Goal: Task Accomplishment & Management: Use online tool/utility

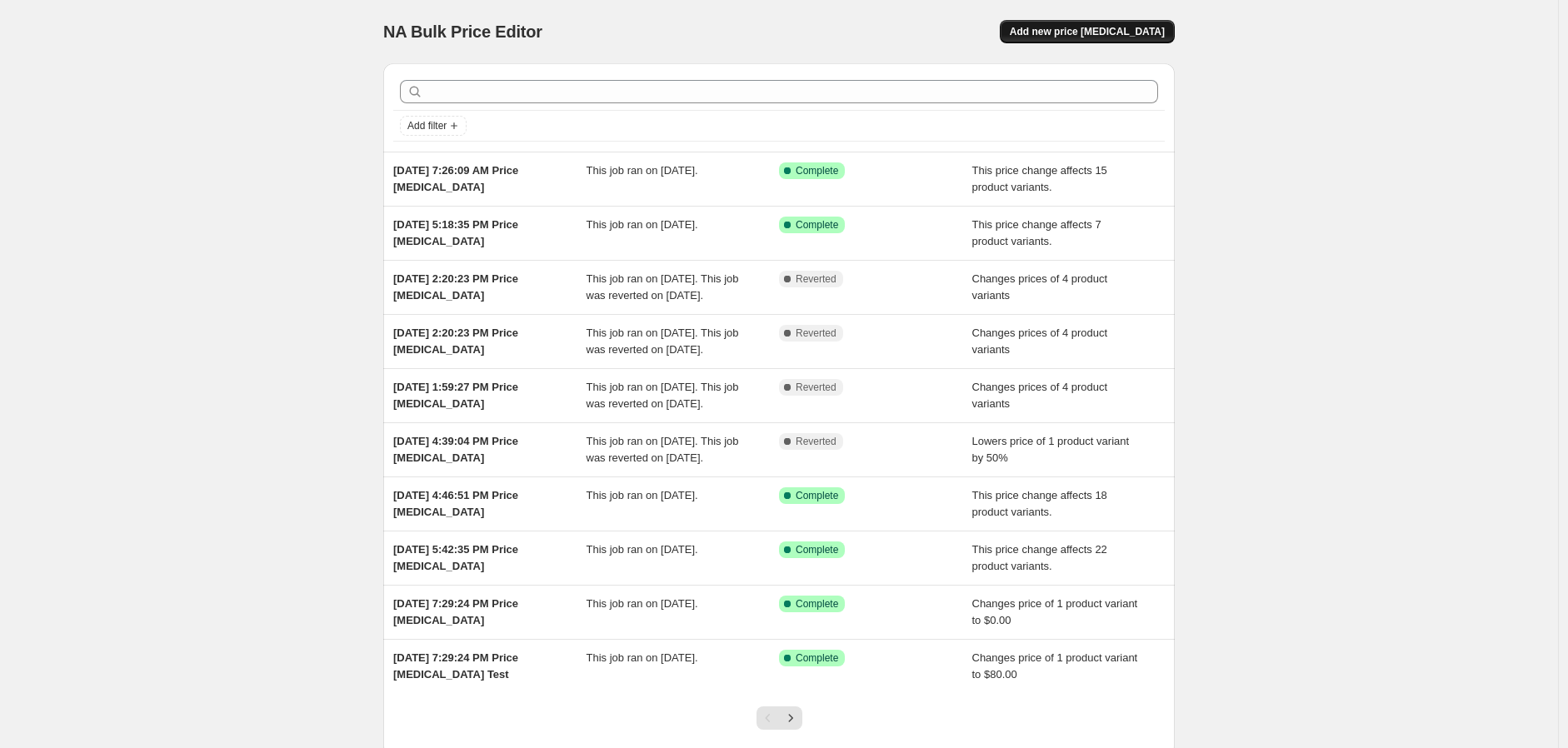
click at [1148, 30] on span "Add new price change job" at bounding box center [1088, 31] width 155 height 13
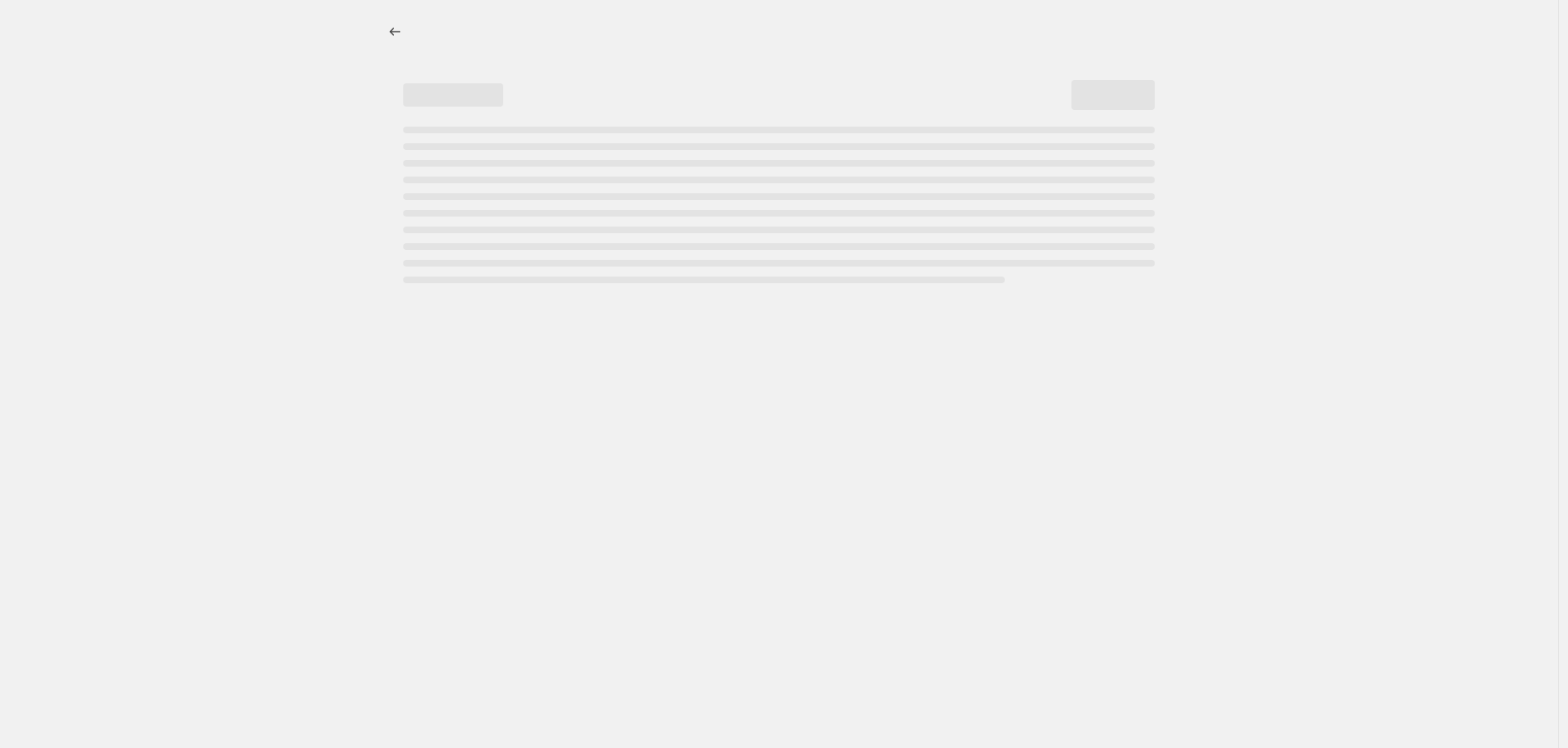
select select "percentage"
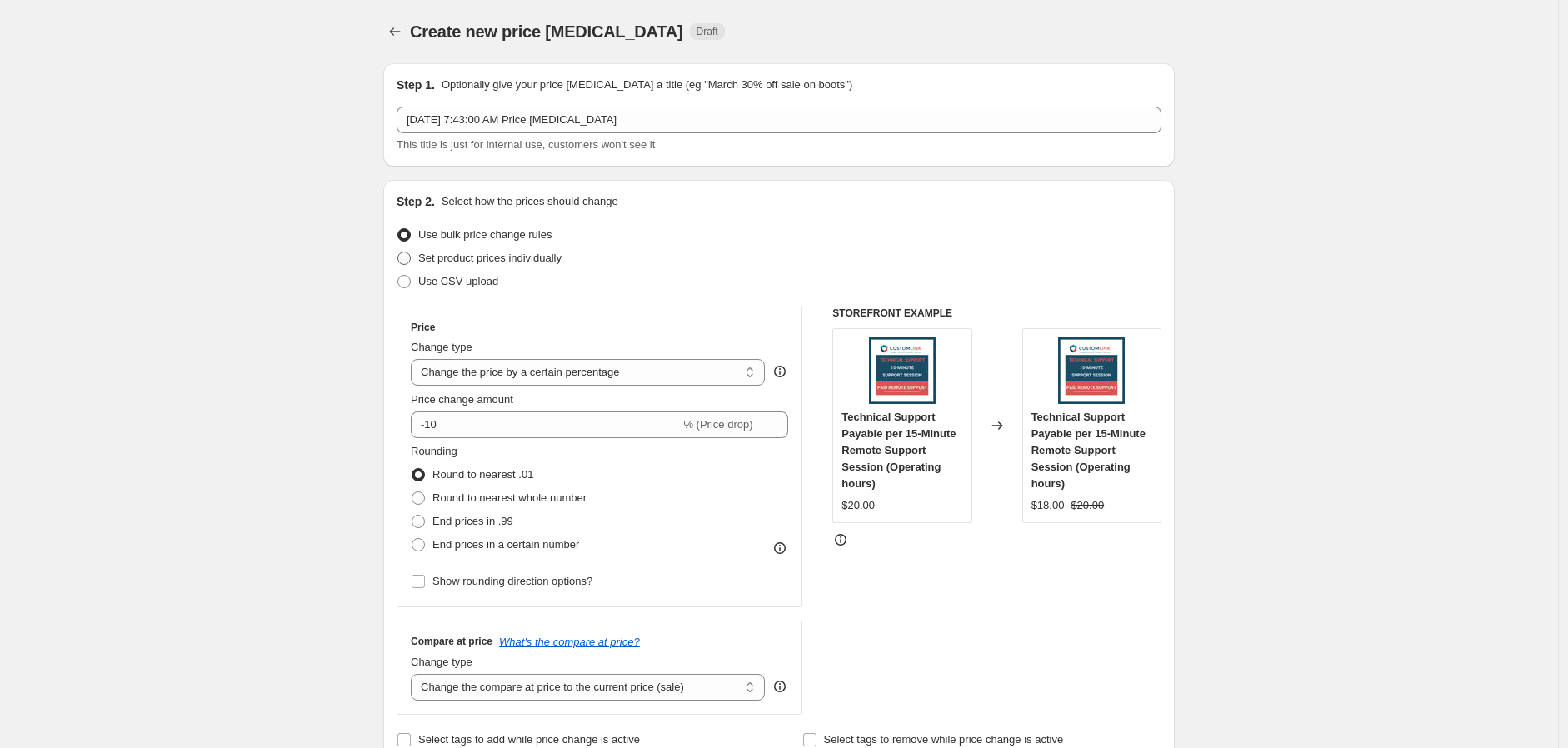
click at [535, 255] on span "Set product prices individually" at bounding box center [490, 258] width 144 height 12
click at [399, 252] on input "Set product prices individually" at bounding box center [398, 252] width 1 height 1
radio input "true"
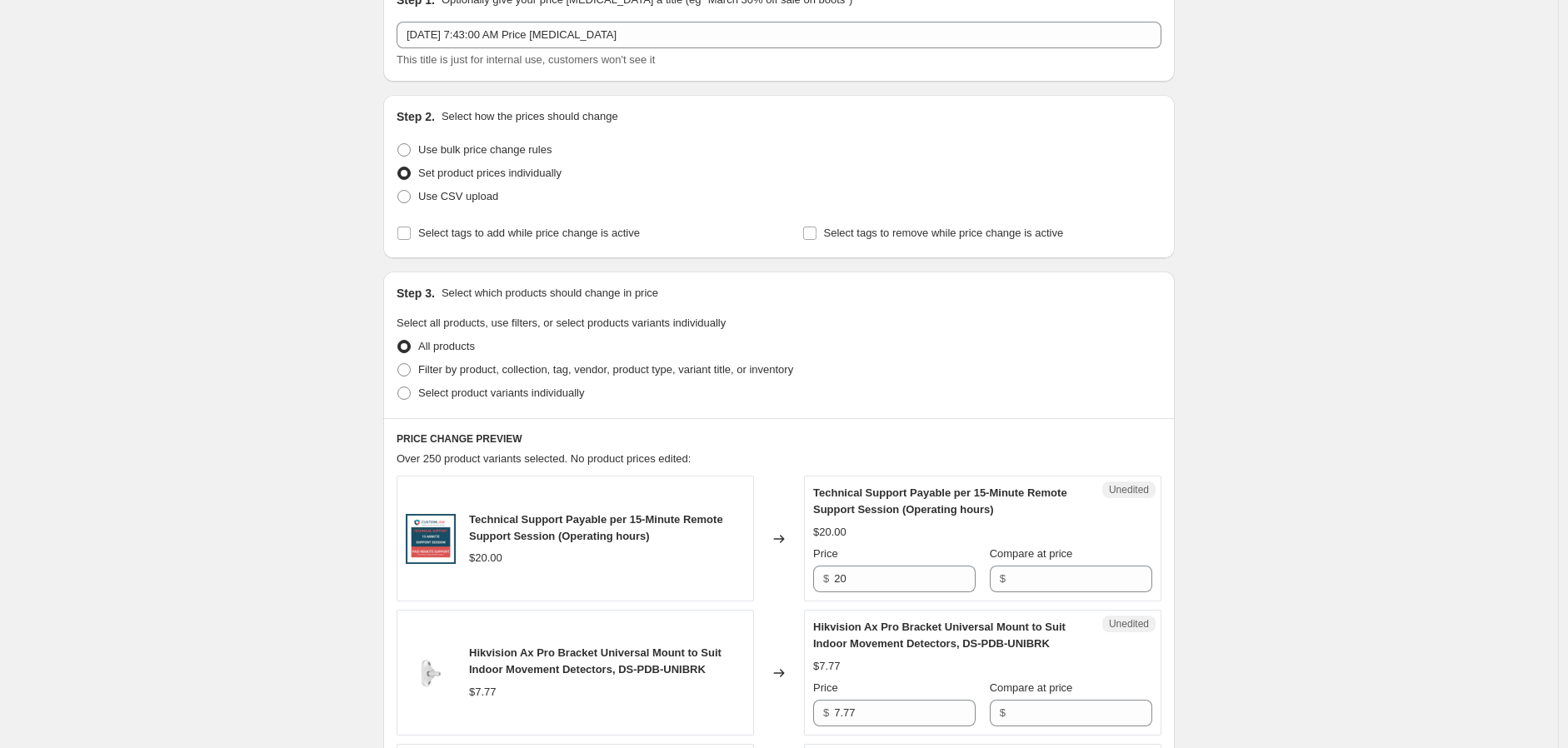
scroll to position [185, 0]
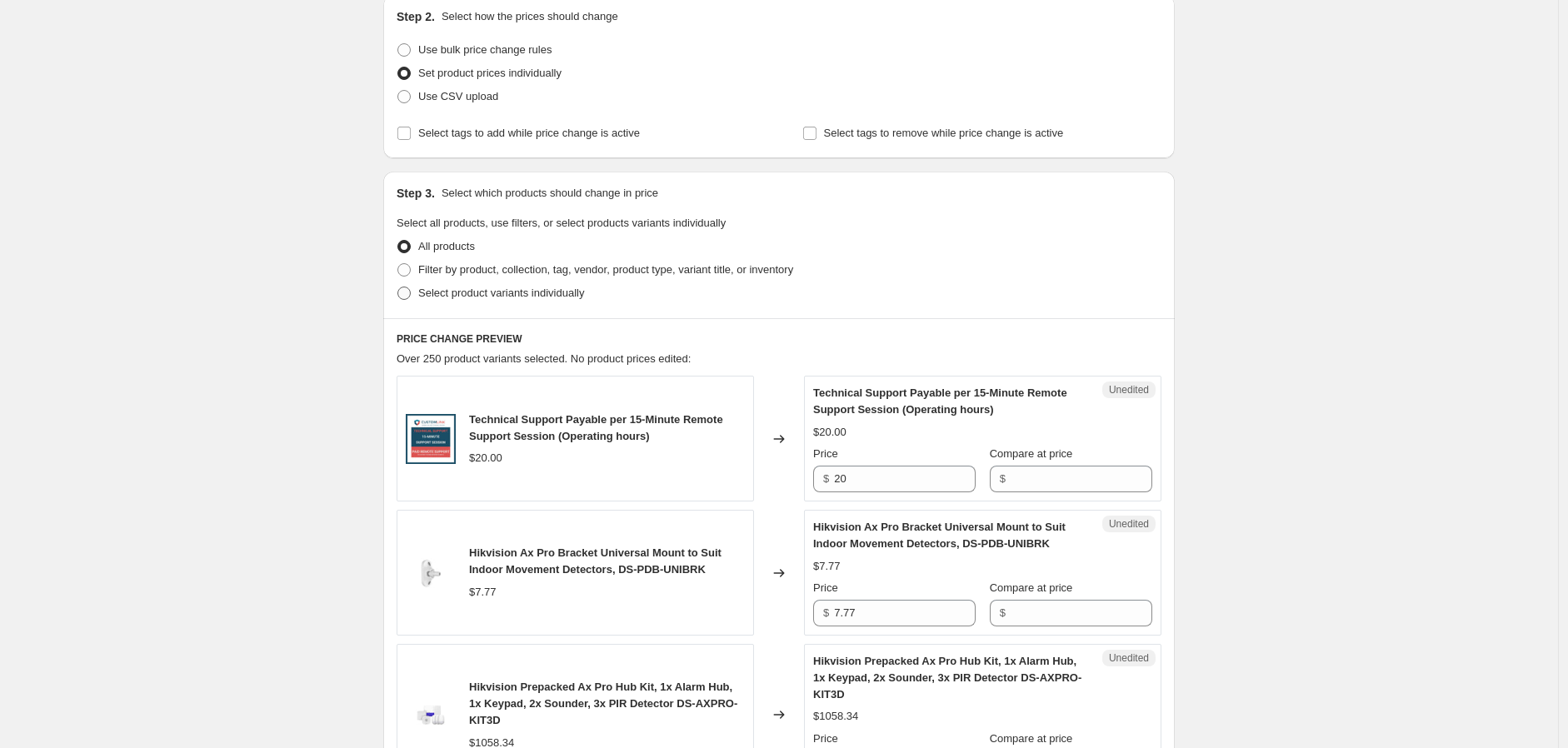
click at [411, 292] on span at bounding box center [404, 293] width 13 height 13
click at [399, 287] on input "Select product variants individually" at bounding box center [398, 286] width 1 height 1
radio input "true"
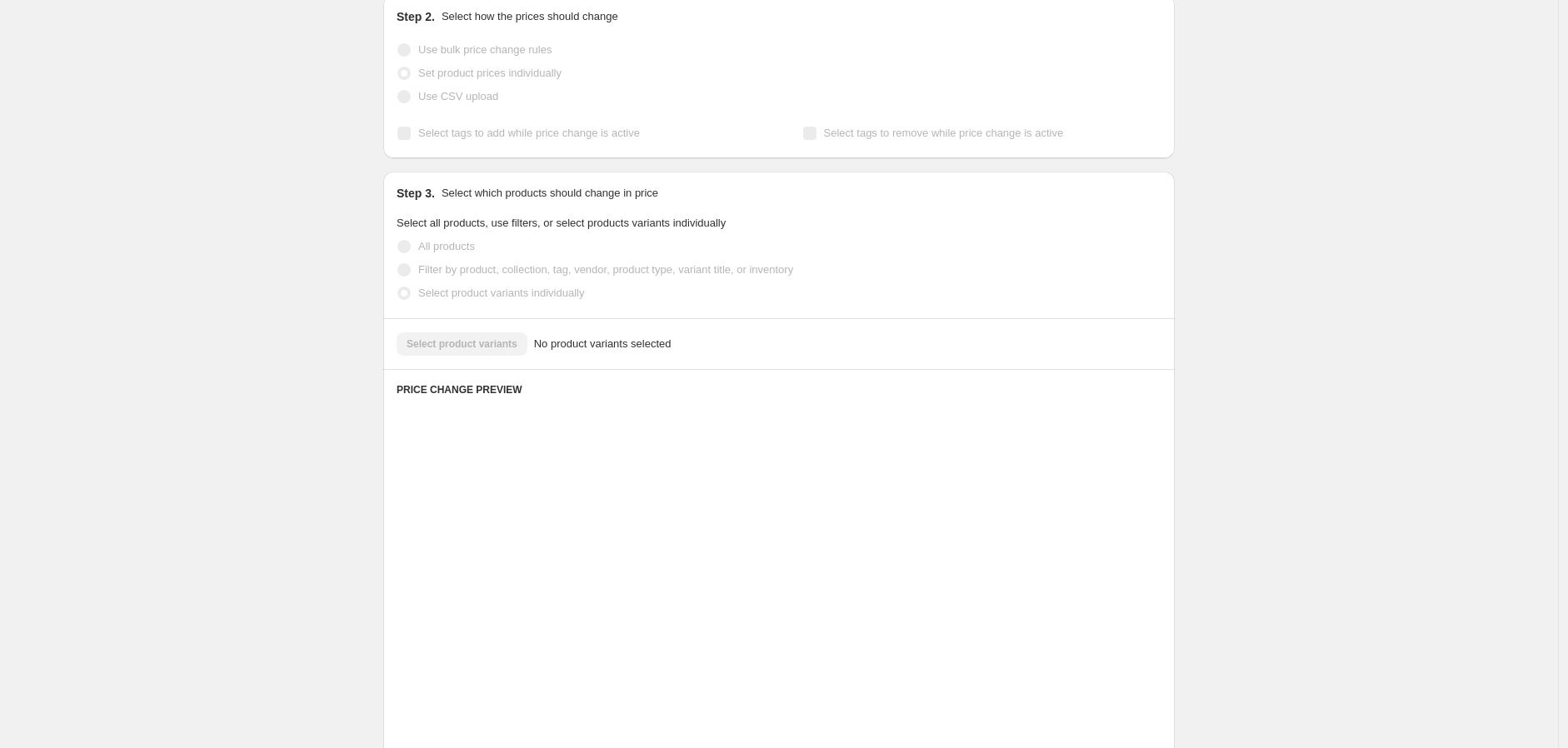
scroll to position [126, 0]
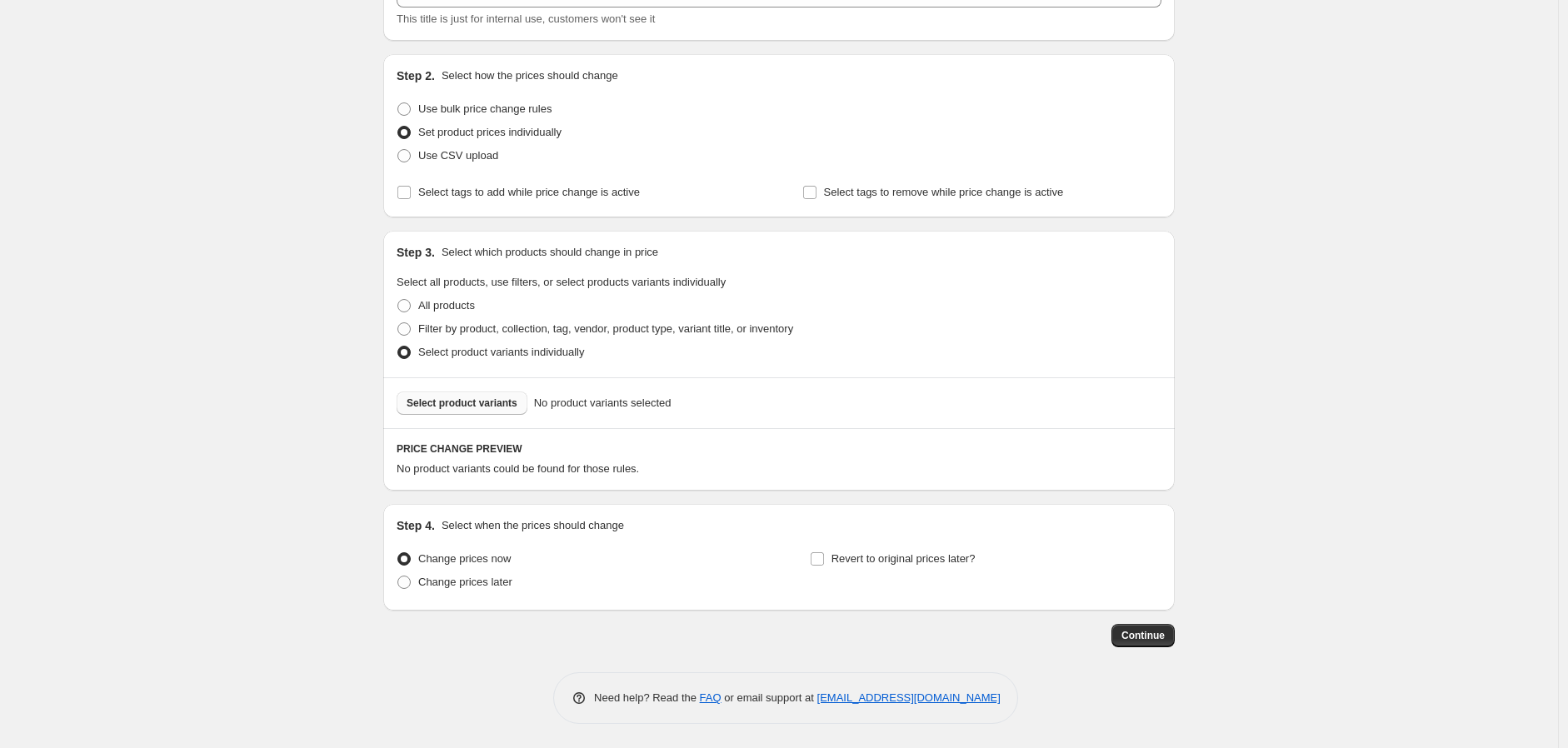
click at [511, 404] on span "Select product variants" at bounding box center [461, 404] width 110 height 13
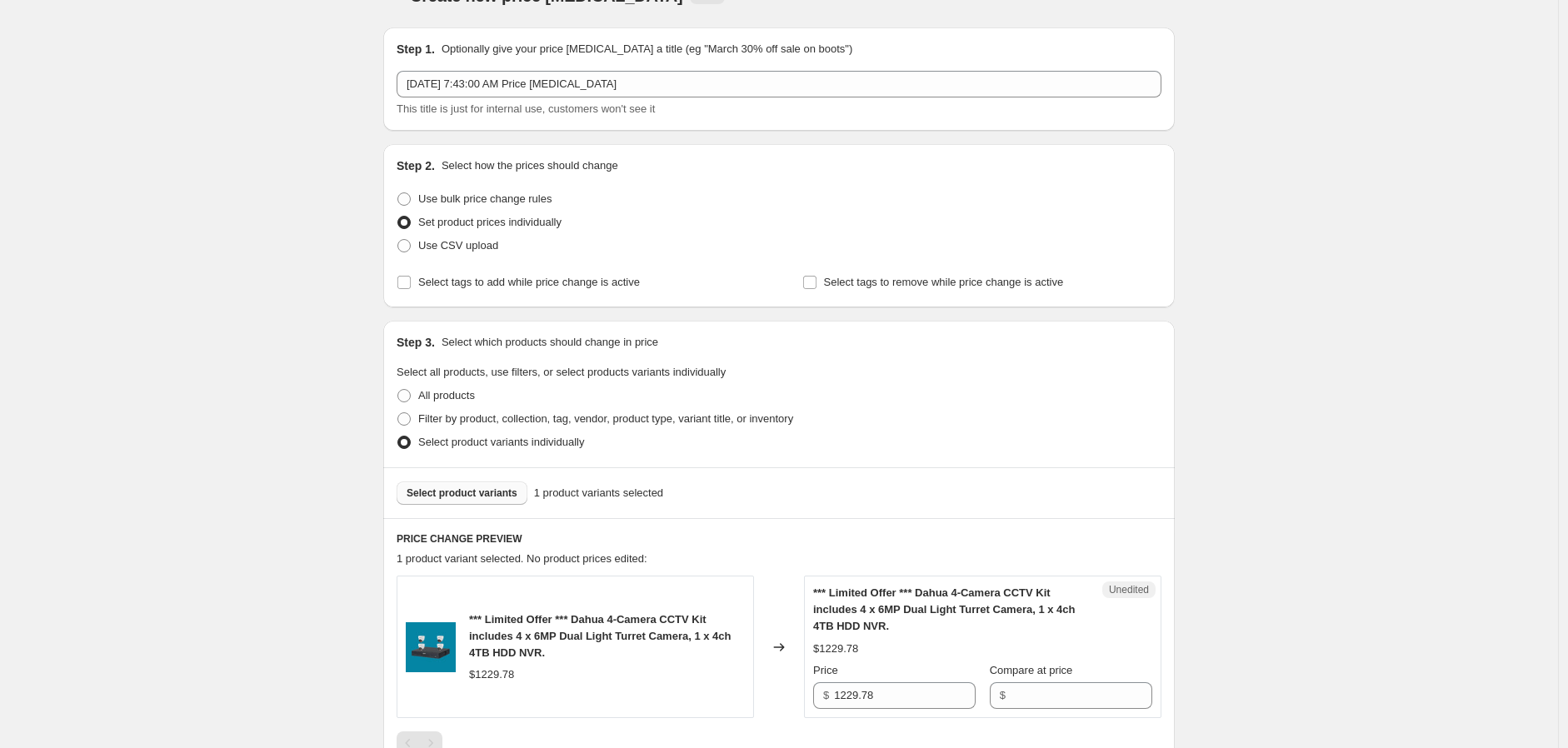
scroll to position [0, 0]
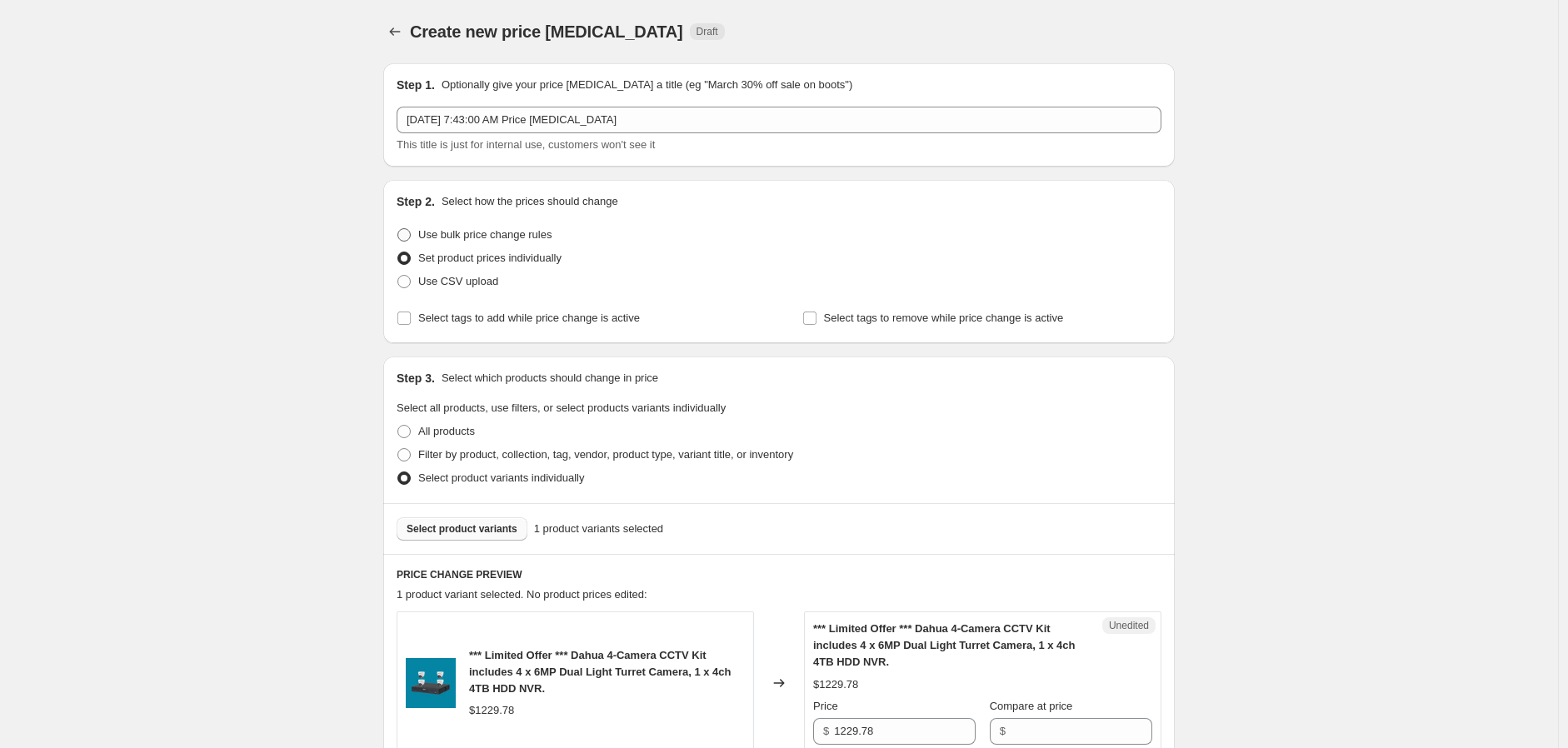
click at [411, 231] on span at bounding box center [404, 235] width 13 height 13
click at [399, 229] on input "Use bulk price change rules" at bounding box center [398, 228] width 1 height 1
radio input "true"
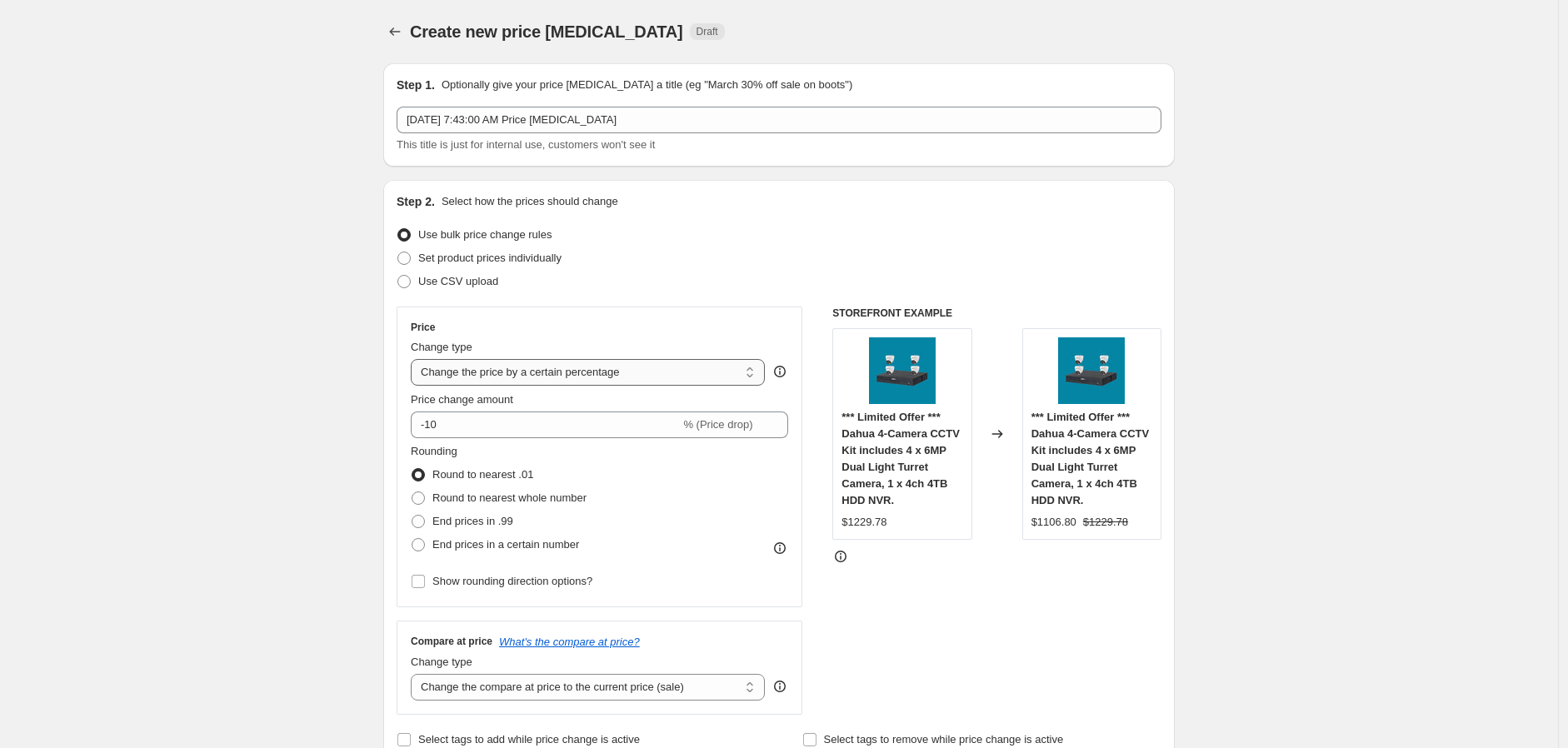
click at [701, 377] on select "Change the price to a certain amount Change the price by a certain amount Chang…" at bounding box center [588, 372] width 354 height 27
select select "to"
click at [415, 359] on select "Change the price to a certain amount Change the price by a certain amount Chang…" at bounding box center [588, 372] width 354 height 27
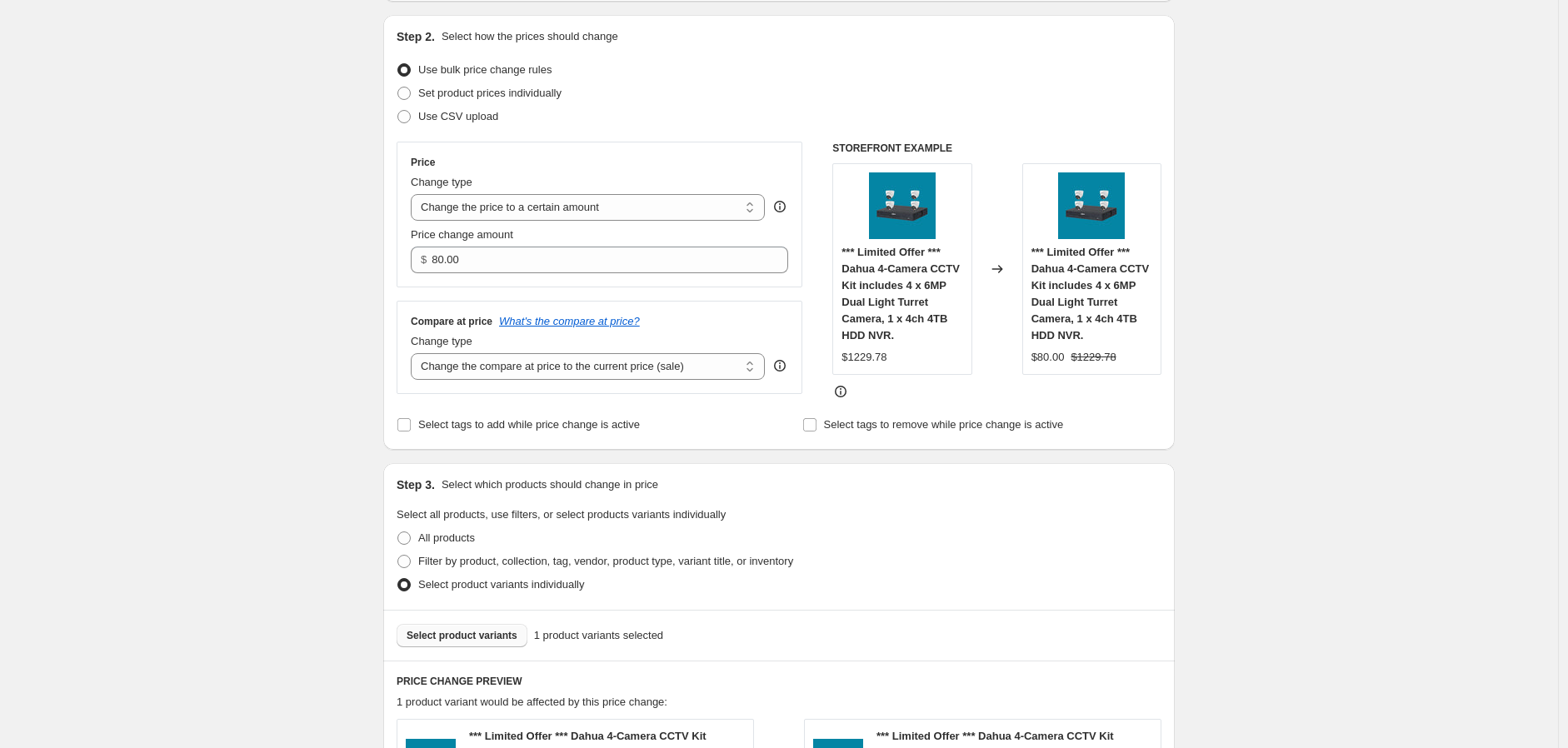
scroll to position [164, 0]
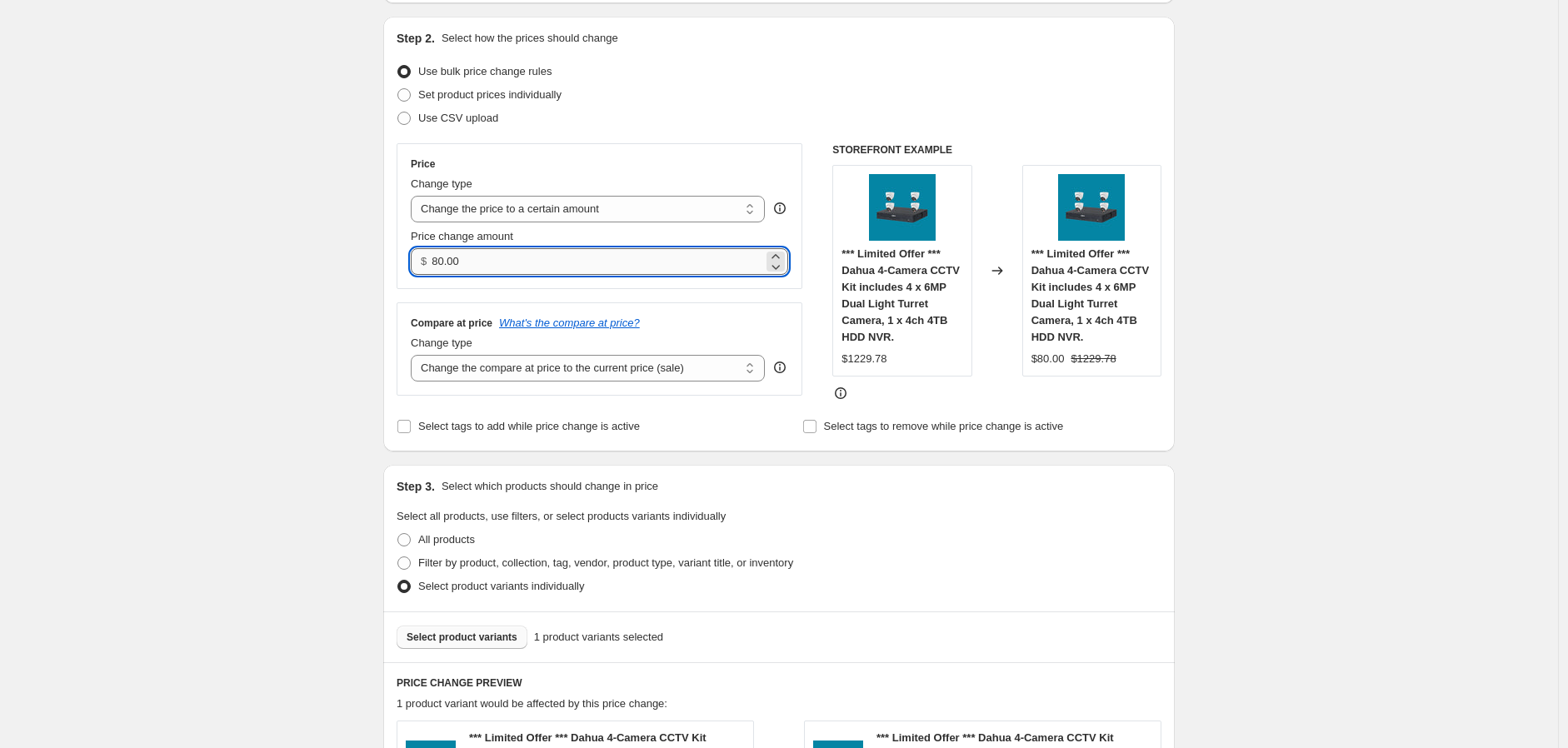
click at [522, 257] on input "80.00" at bounding box center [598, 262] width 331 height 27
drag, startPoint x: 522, startPoint y: 257, endPoint x: 406, endPoint y: 260, distance: 116.0
click at [406, 260] on div "Price Change type Change the price to a certain amount Change the price by a ce…" at bounding box center [599, 216] width 406 height 146
type input "185.00"
click at [1392, 346] on div "Create new price change job. This page is ready Create new price change job Dra…" at bounding box center [779, 478] width 1558 height 1283
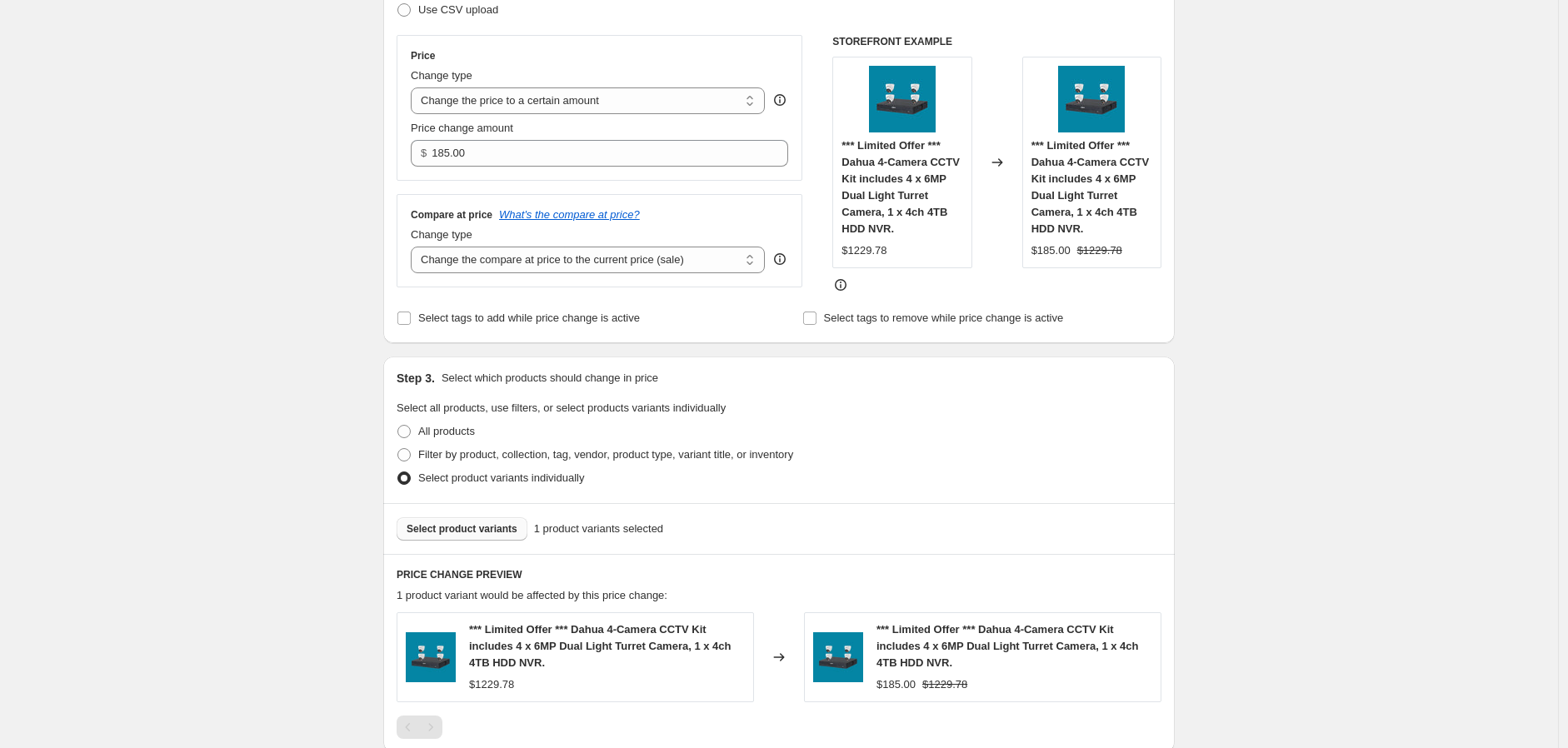
scroll to position [256, 0]
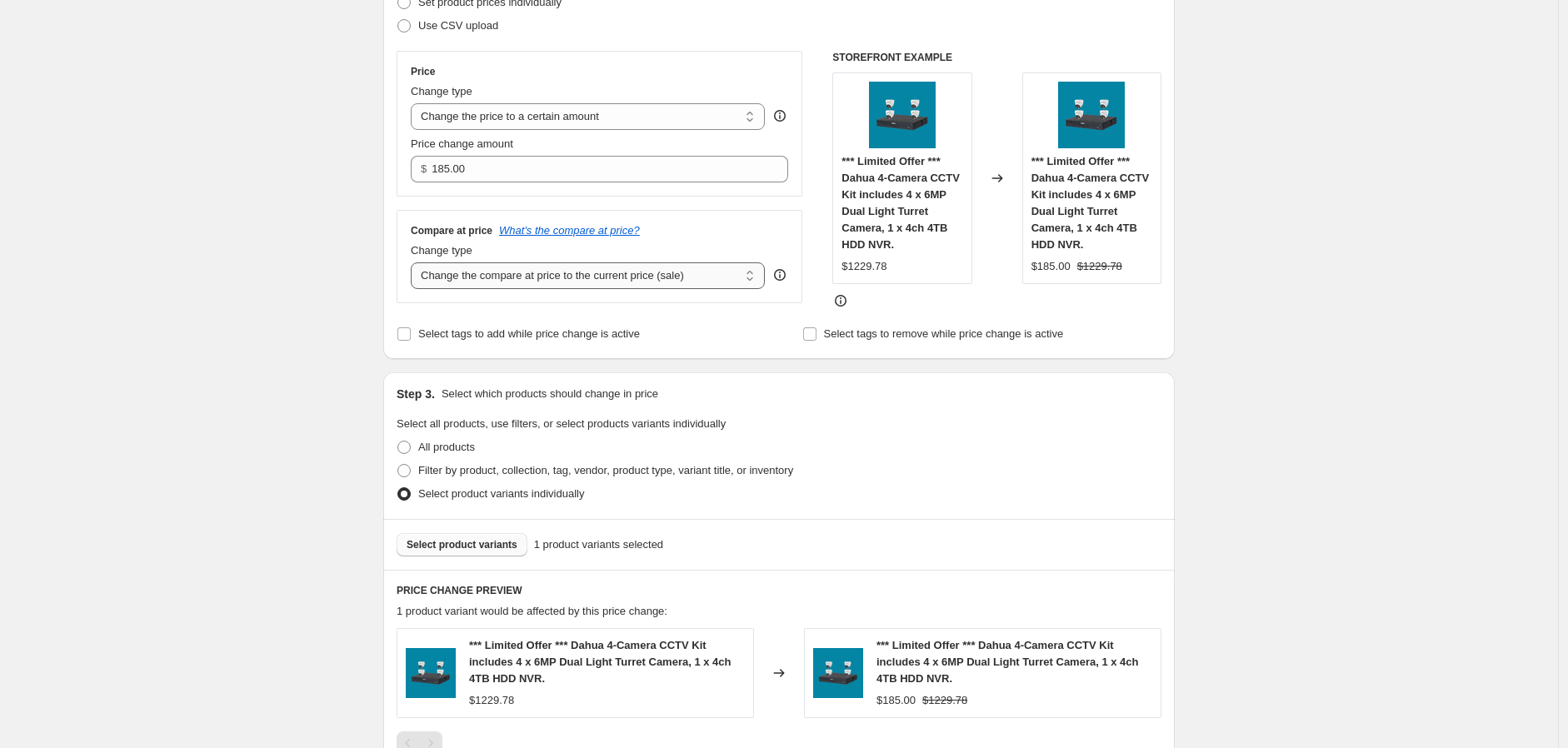
click at [690, 269] on select "Change the compare at price to the current price (sale) Change the compare at p…" at bounding box center [588, 276] width 354 height 27
select select "no_change"
click at [415, 263] on select "Change the compare at price to the current price (sale) Change the compare at p…" at bounding box center [588, 276] width 354 height 27
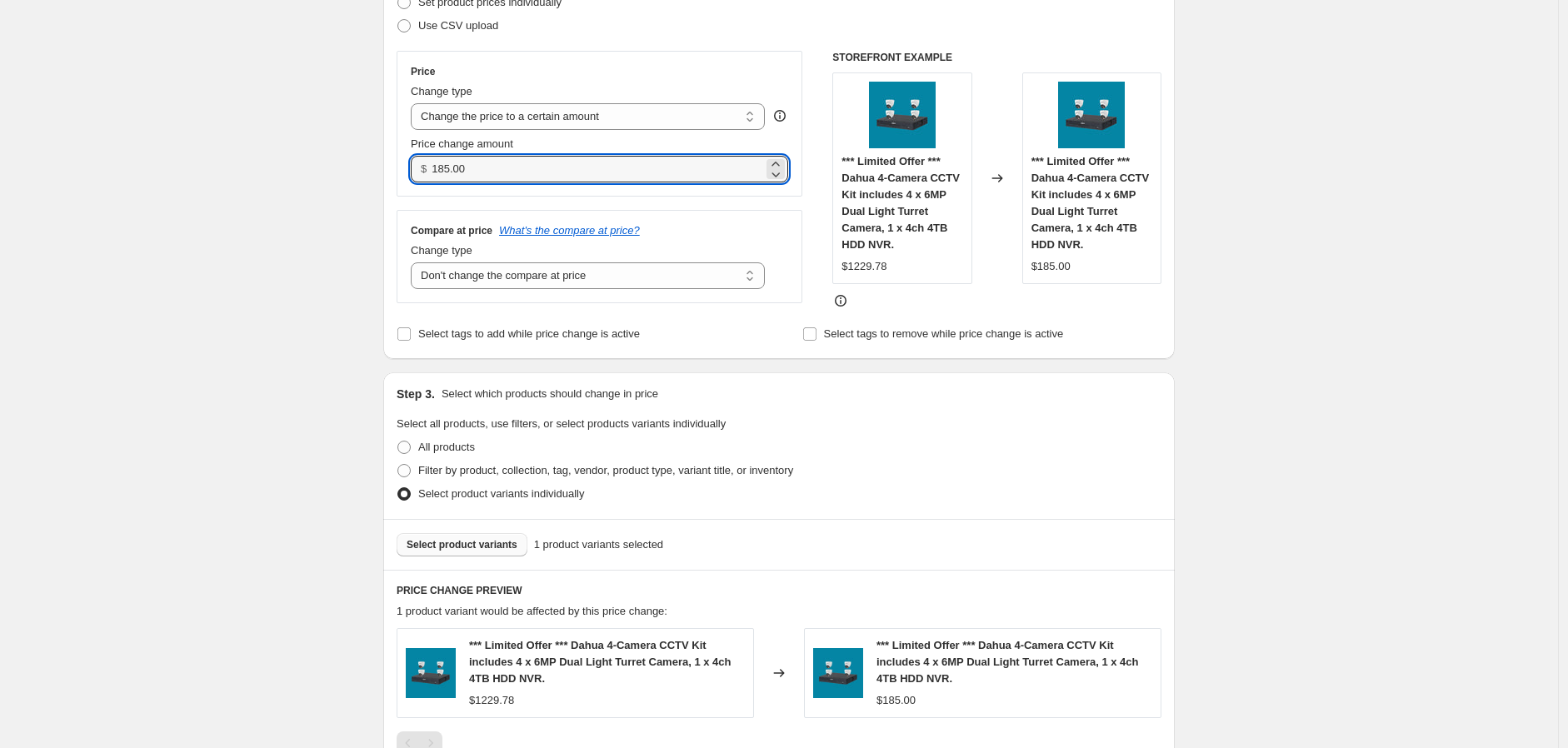
drag, startPoint x: 547, startPoint y: 167, endPoint x: 373, endPoint y: 171, distance: 174.0
click at [373, 171] on div "Step 1. Optionally give your price change job a title (eg "March 30% off sale o…" at bounding box center [773, 360] width 805 height 1131
type input "1045.35"
click at [1380, 466] on div "Create new price change job. This page is ready Create new price change job Dra…" at bounding box center [779, 385] width 1558 height 1283
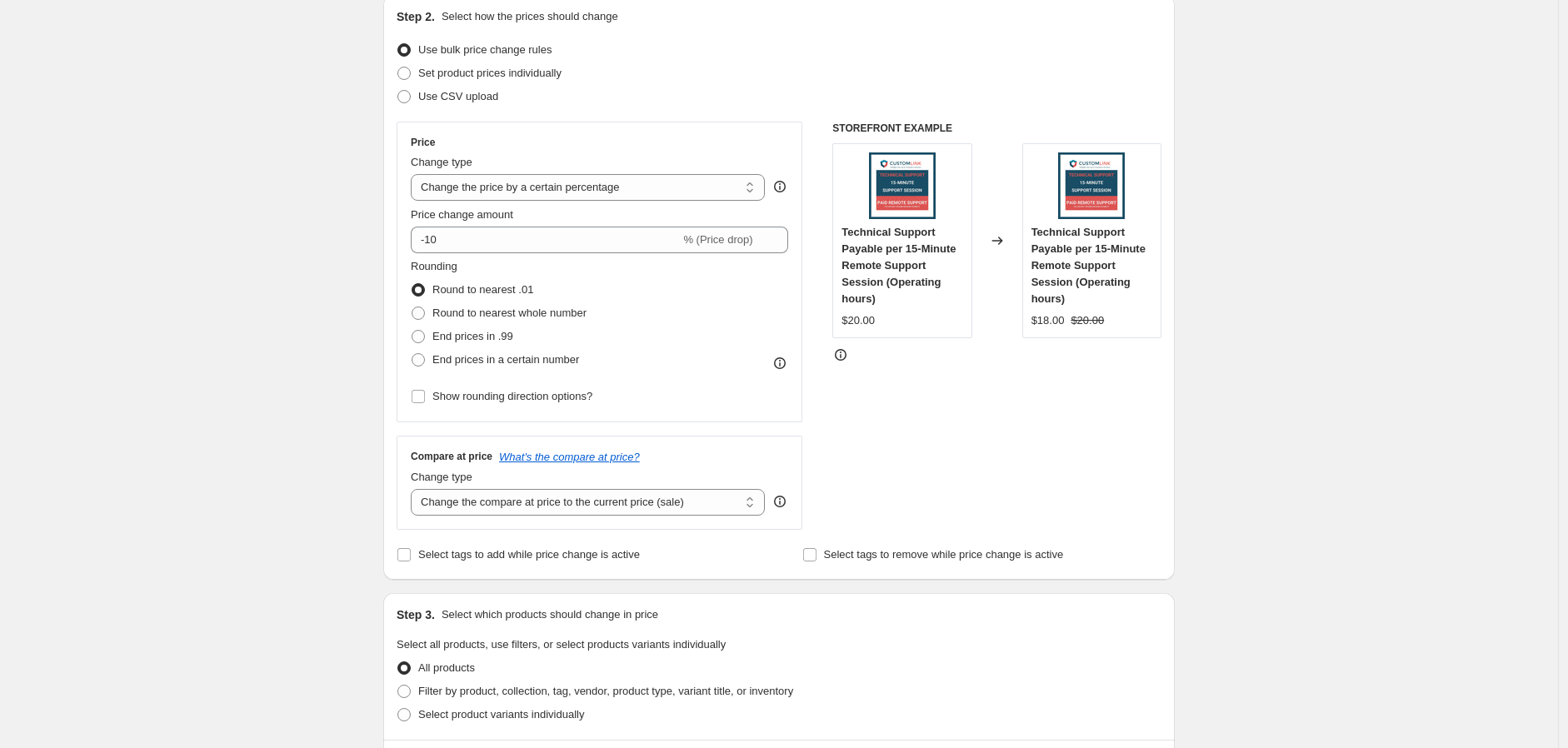
scroll to position [92, 0]
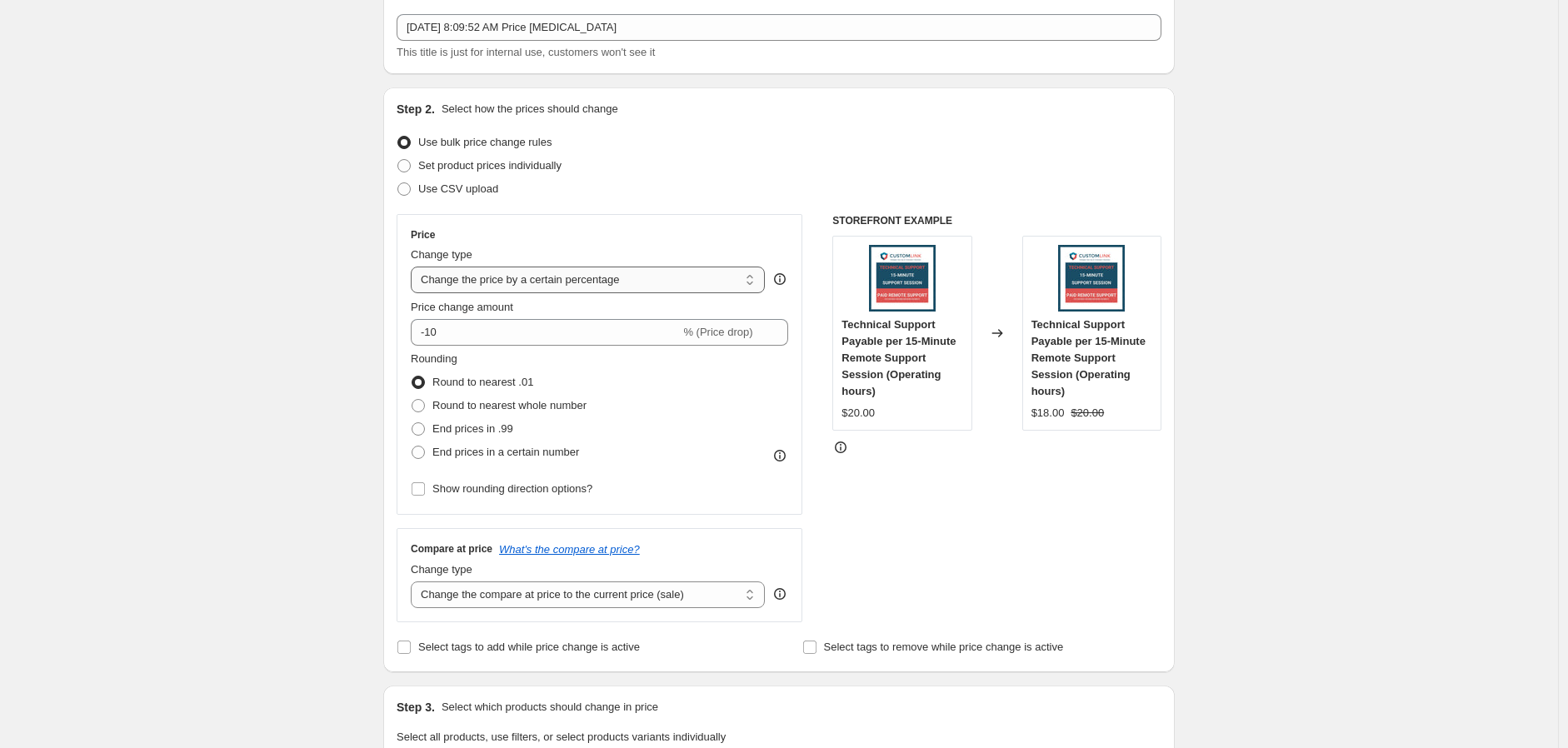
click at [667, 280] on select "Change the price to a certain amount Change the price by a certain amount Chang…" at bounding box center [588, 280] width 354 height 27
select select "by"
click at [415, 266] on select "Change the price to a certain amount Change the price by a certain amount Chang…" at bounding box center [588, 280] width 354 height 27
type input "-10.00"
click at [690, 285] on select "Change the price to a certain amount Change the price by a certain amount Chang…" at bounding box center [588, 280] width 354 height 27
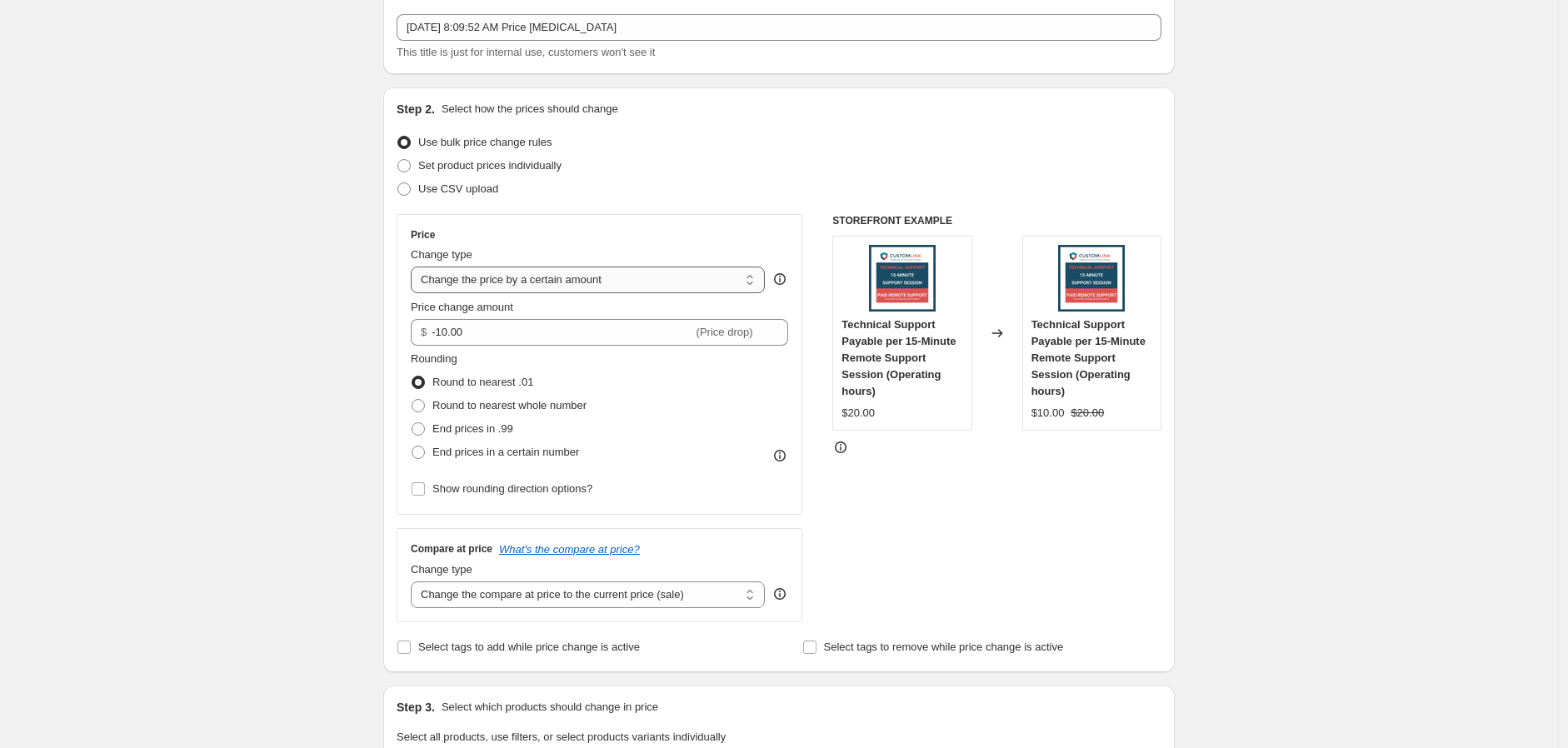
select select "to"
click at [415, 266] on select "Change the price to a certain amount Change the price by a certain amount Chang…" at bounding box center [588, 280] width 354 height 27
type input "80.00"
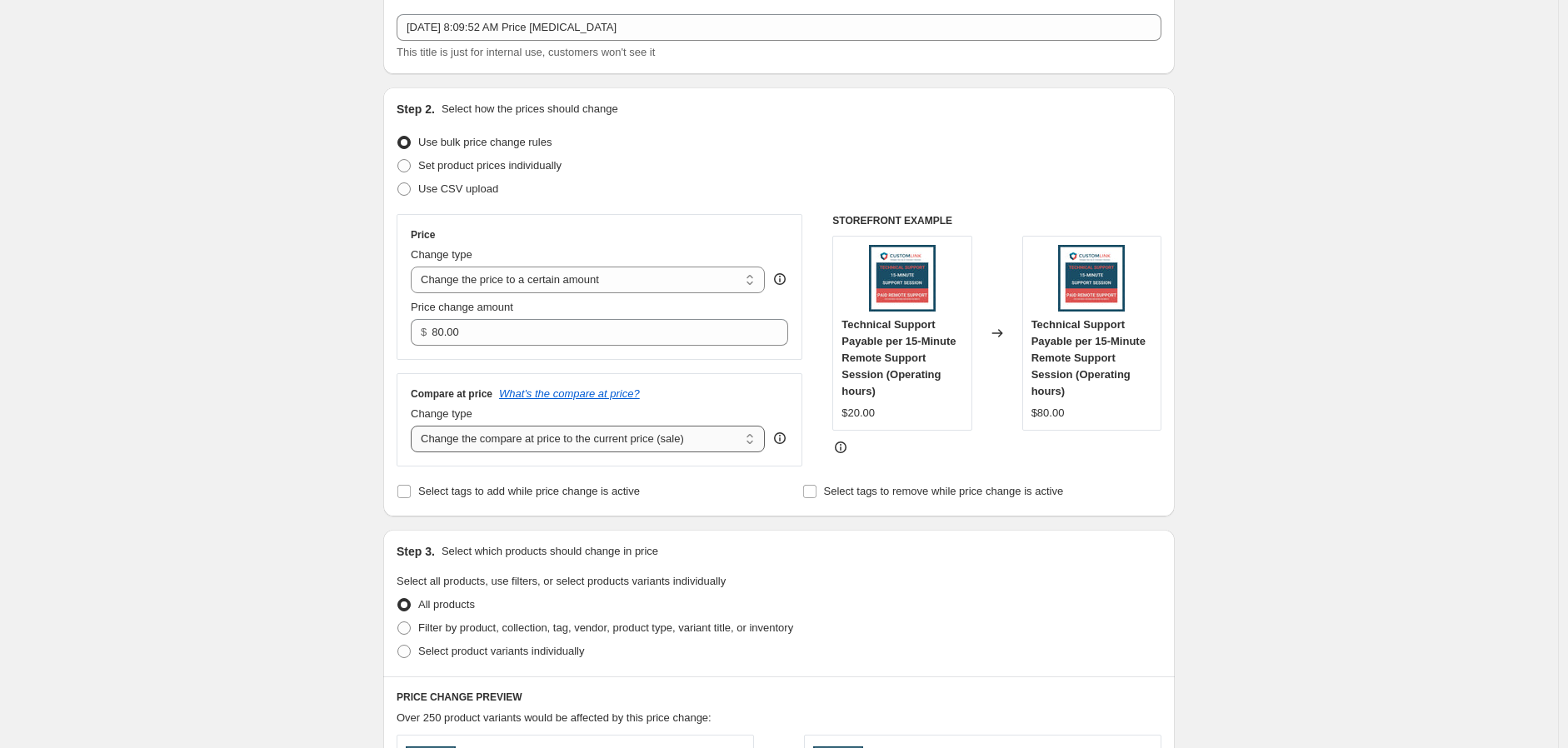
click at [703, 433] on select "Change the compare at price to the current price (sale) Change the compare at p…" at bounding box center [588, 440] width 354 height 27
select select "no_change"
click at [415, 426] on select "Change the compare at price to the current price (sale) Change the compare at p…" at bounding box center [588, 440] width 354 height 27
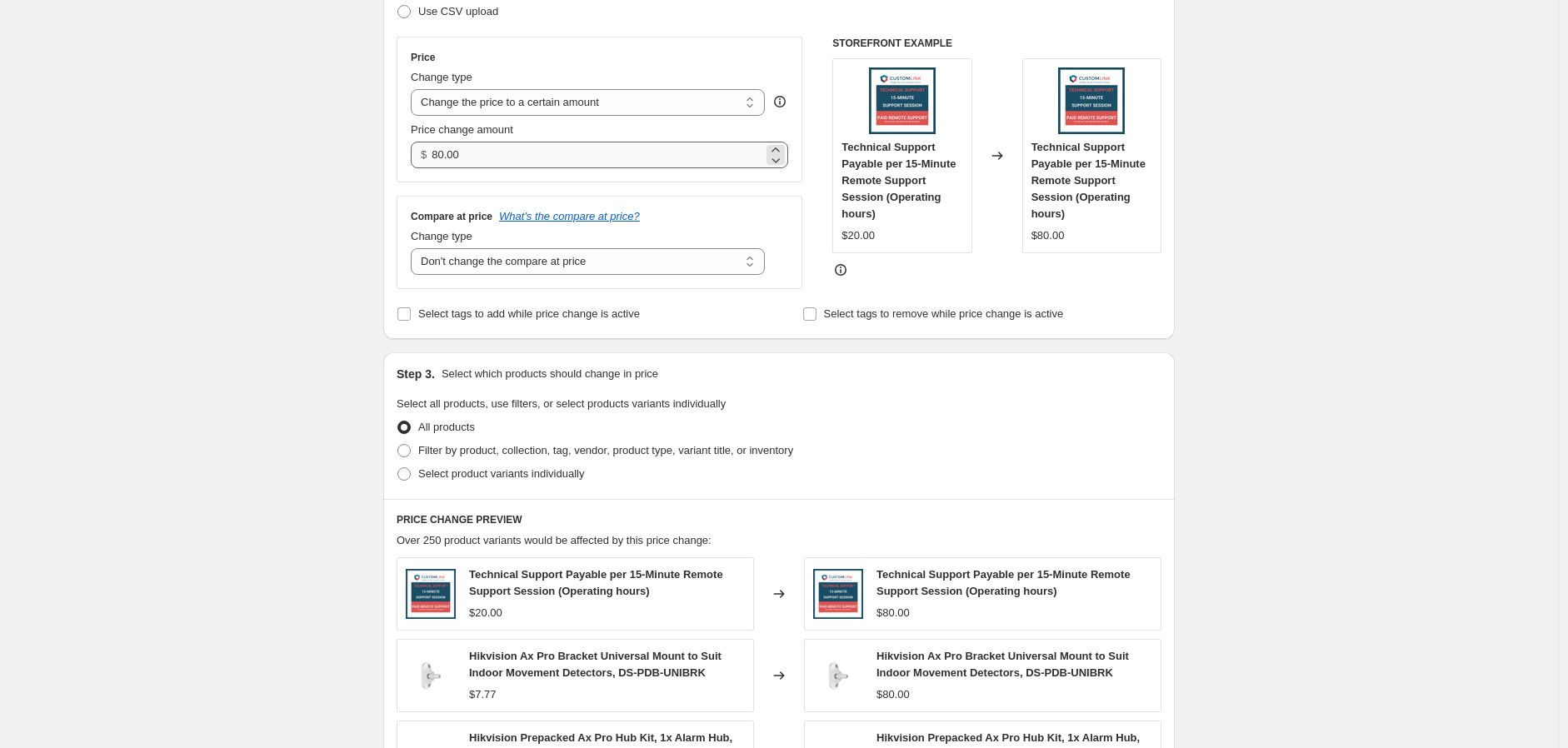
scroll to position [278, 0]
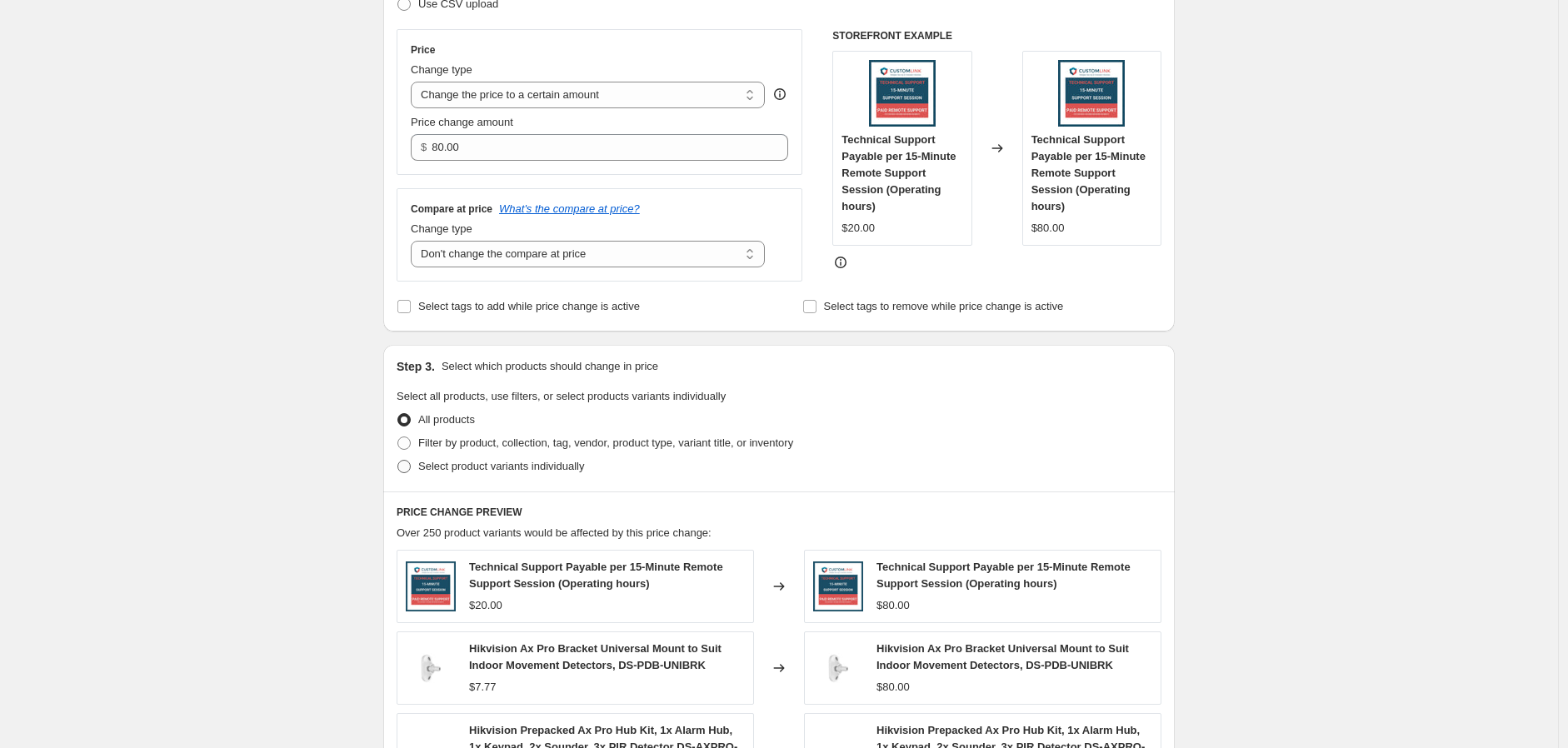
click at [531, 466] on span "Select product variants individually" at bounding box center [501, 465] width 166 height 12
click at [399, 461] on input "Select product variants individually" at bounding box center [398, 460] width 1 height 1
radio input "true"
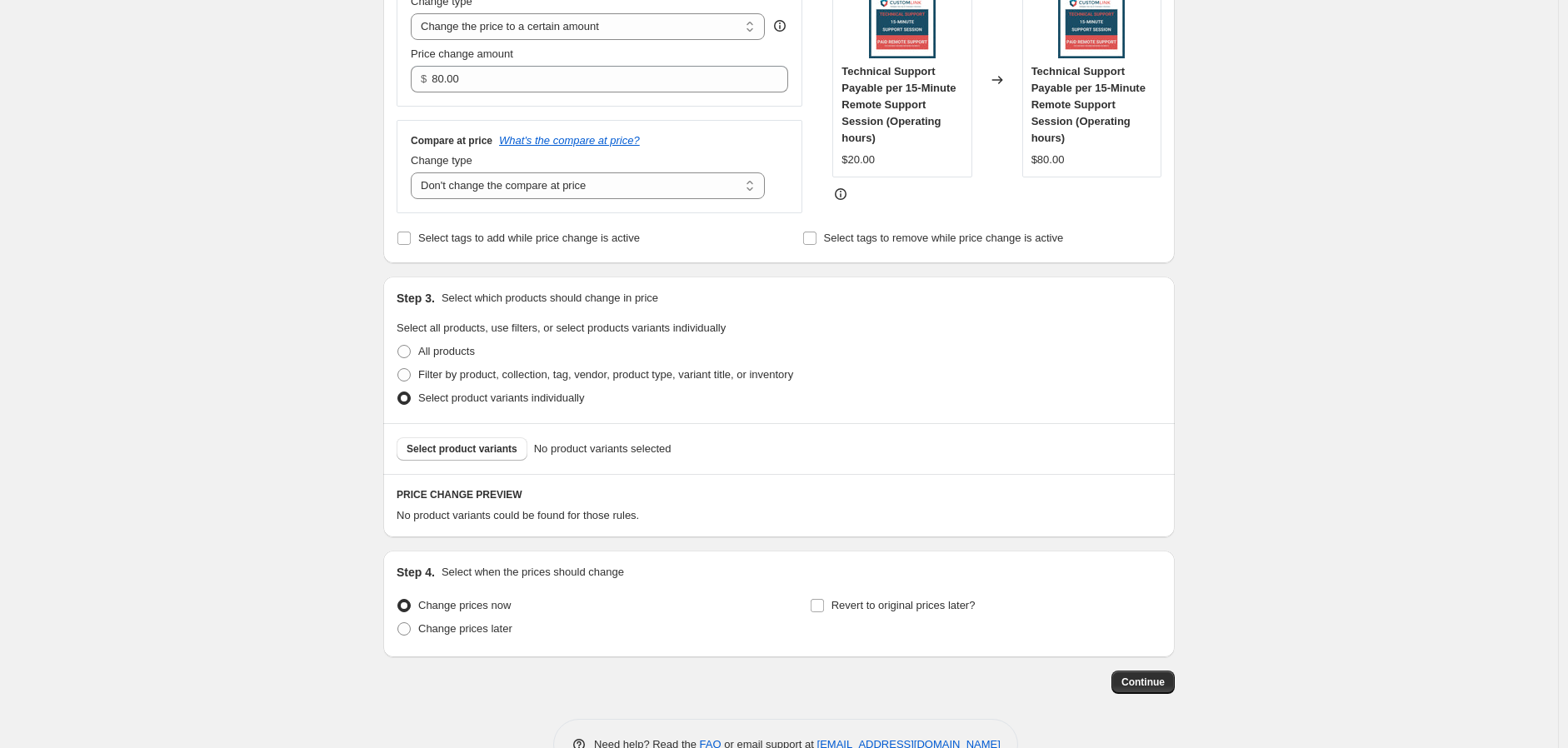
scroll to position [393, 0]
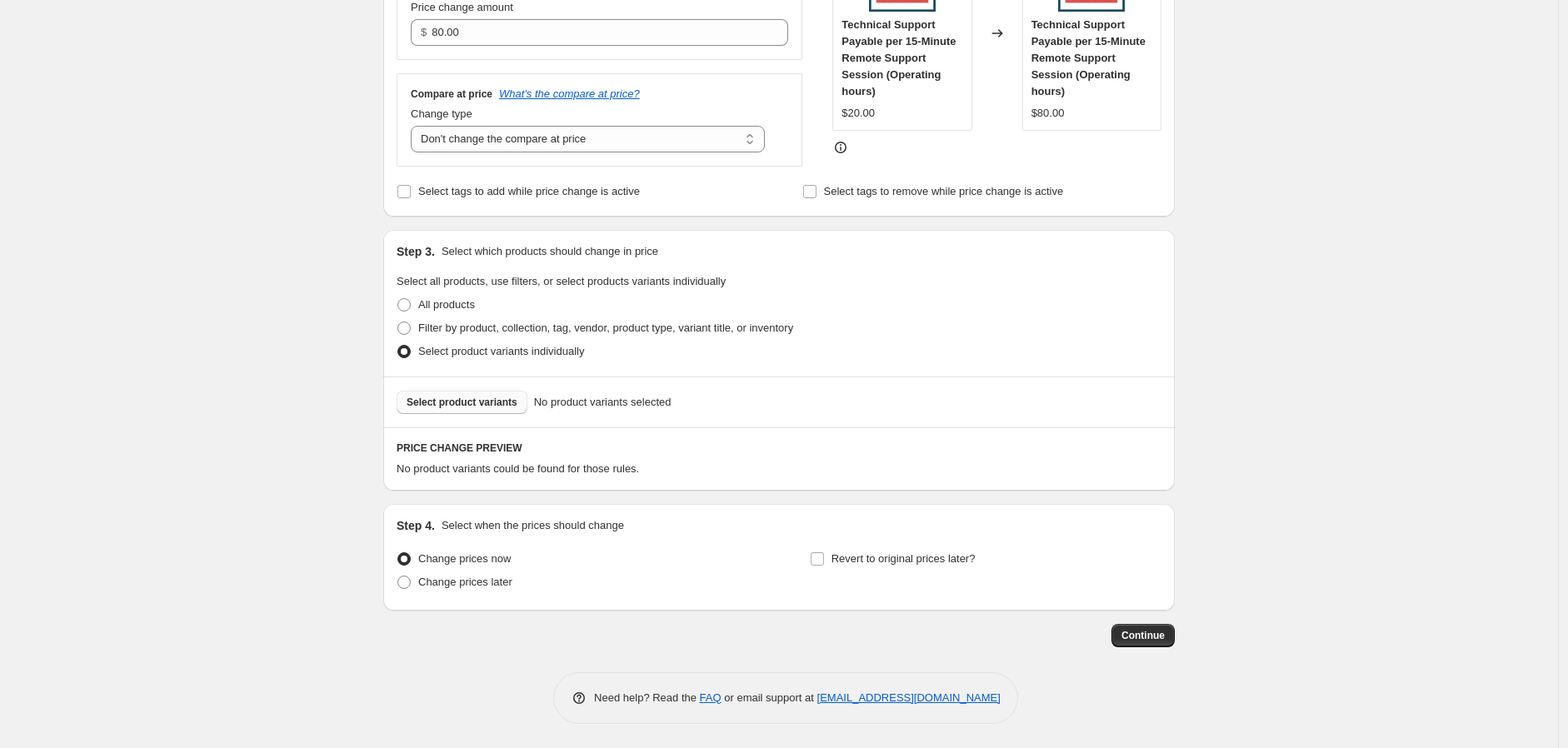
click at [486, 402] on span "Select product variants" at bounding box center [461, 403] width 110 height 13
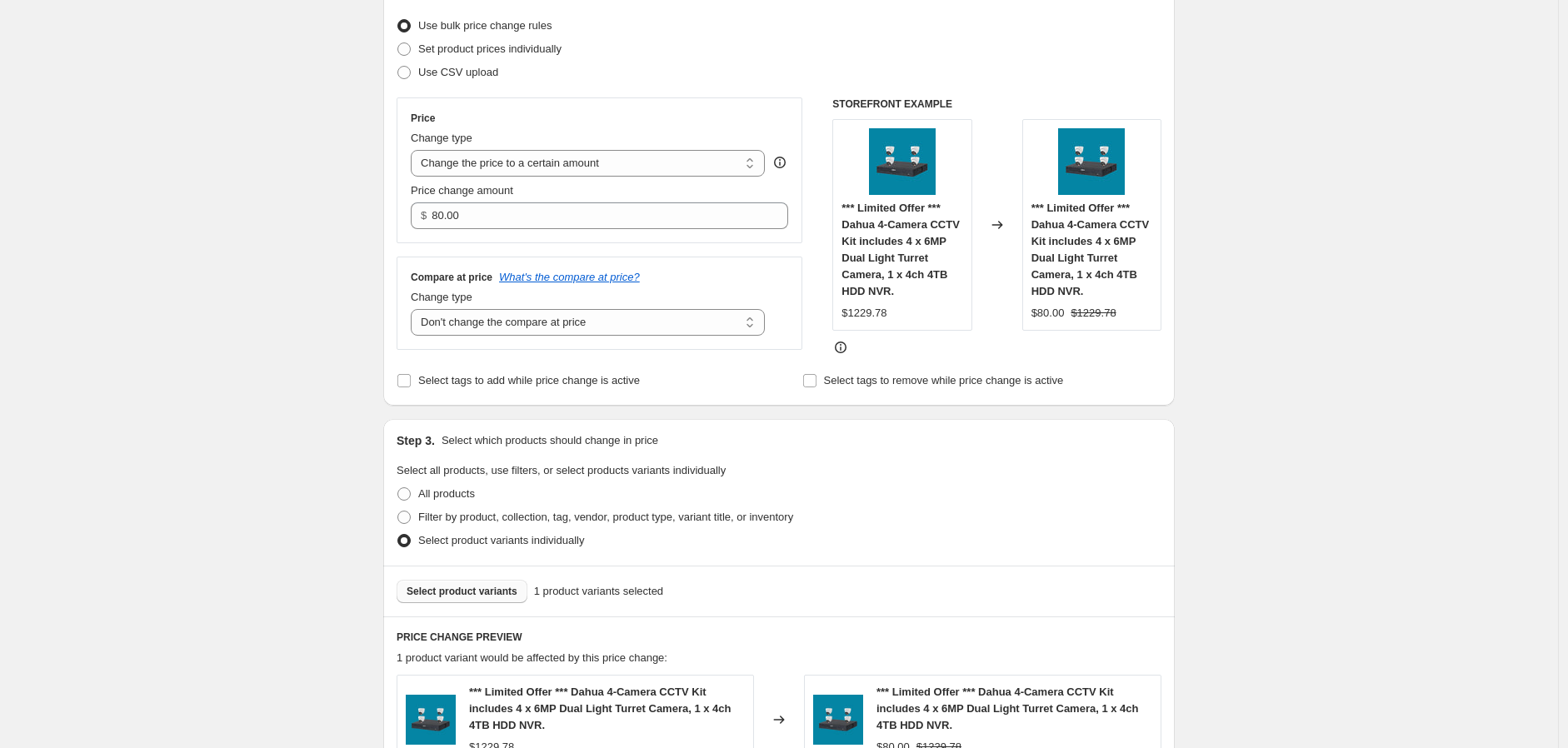
scroll to position [207, 0]
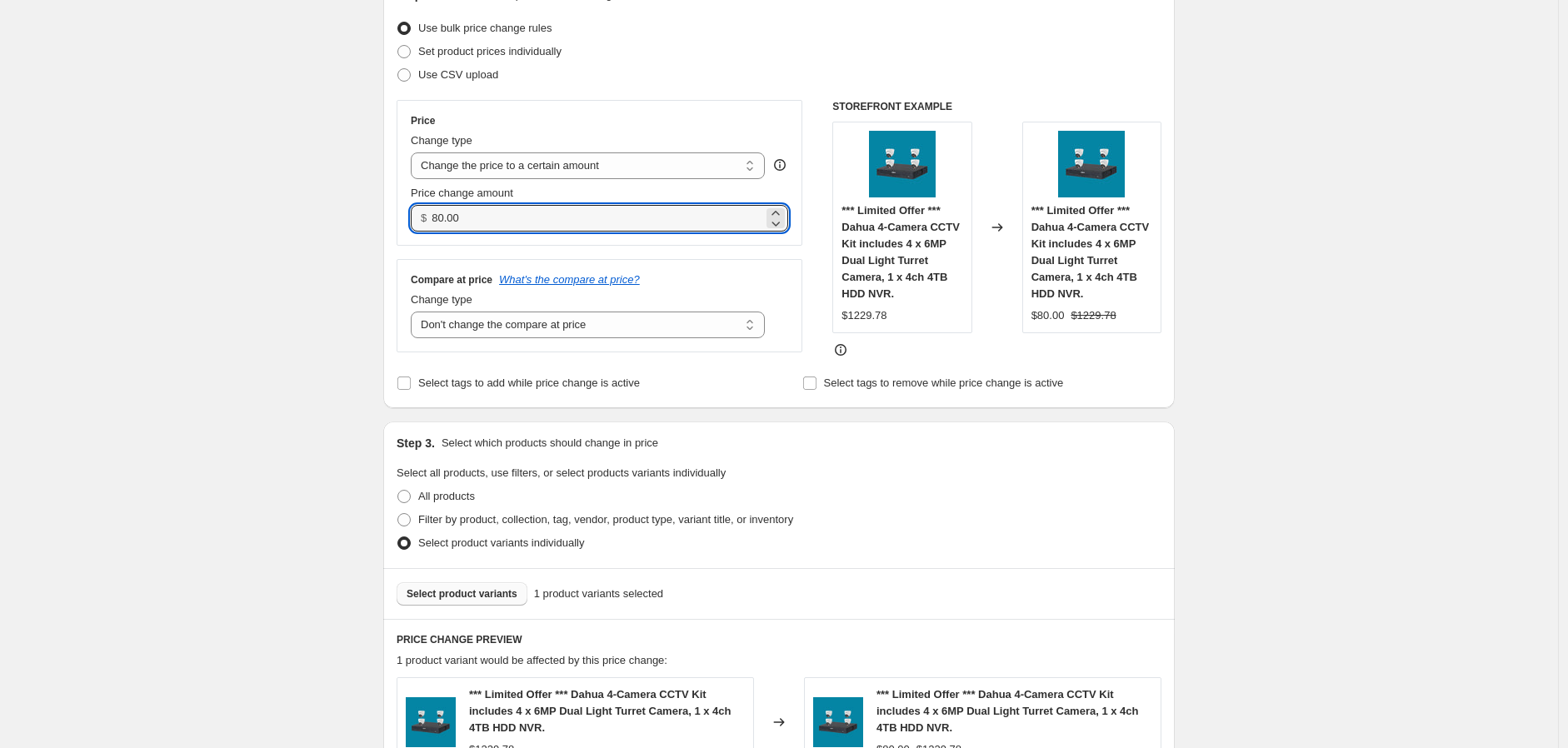
drag, startPoint x: 569, startPoint y: 215, endPoint x: 331, endPoint y: 214, distance: 238.0
click at [331, 214] on div "Create new price [MEDICAL_DATA]. This page is ready Create new price [MEDICAL_D…" at bounding box center [779, 435] width 1558 height 1283
type input "1045.35"
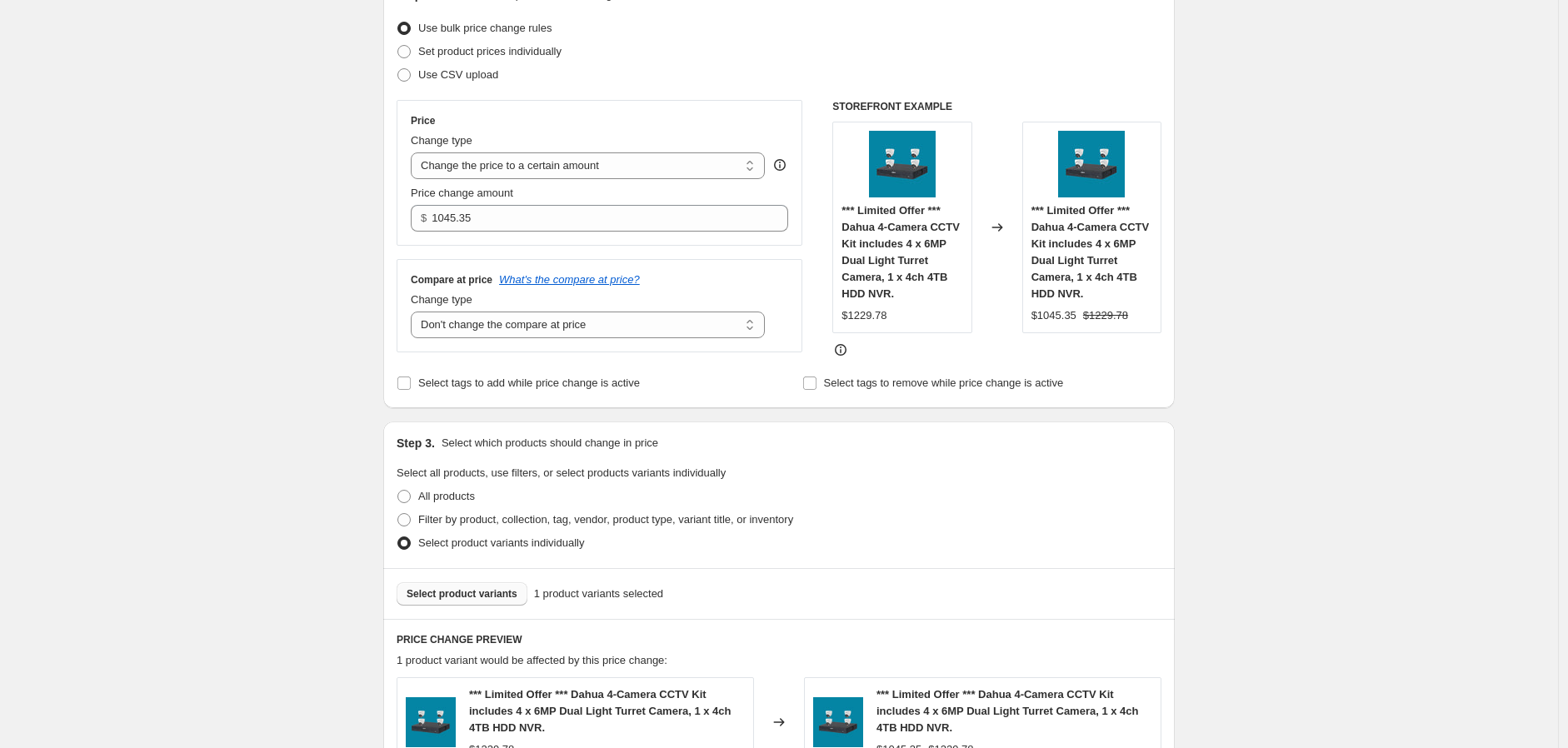
click at [1268, 371] on div "Create new price [MEDICAL_DATA]. This page is ready Create new price [MEDICAL_D…" at bounding box center [779, 435] width 1558 height 1283
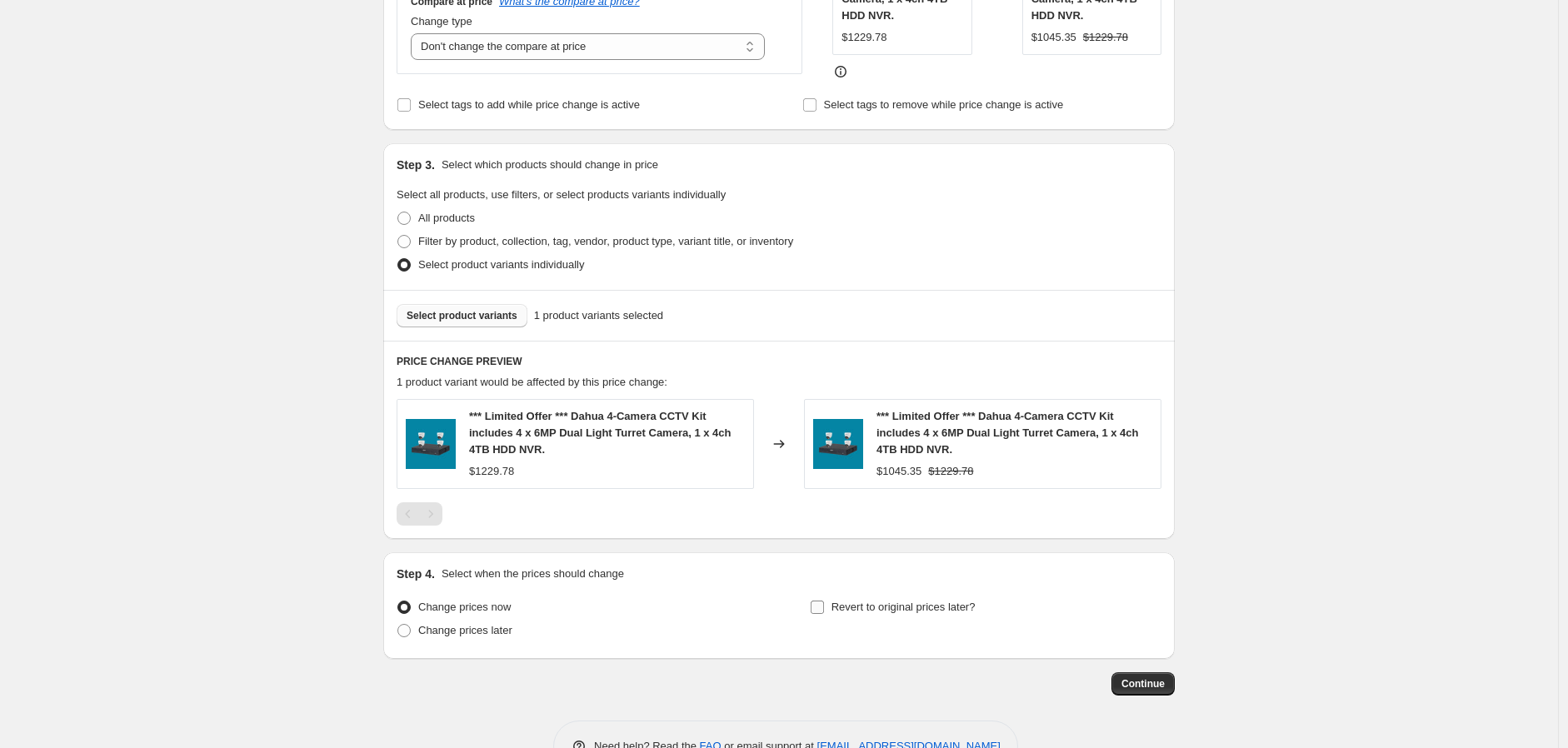
click at [824, 614] on input "Revert to original prices later?" at bounding box center [817, 607] width 13 height 13
checkbox input "true"
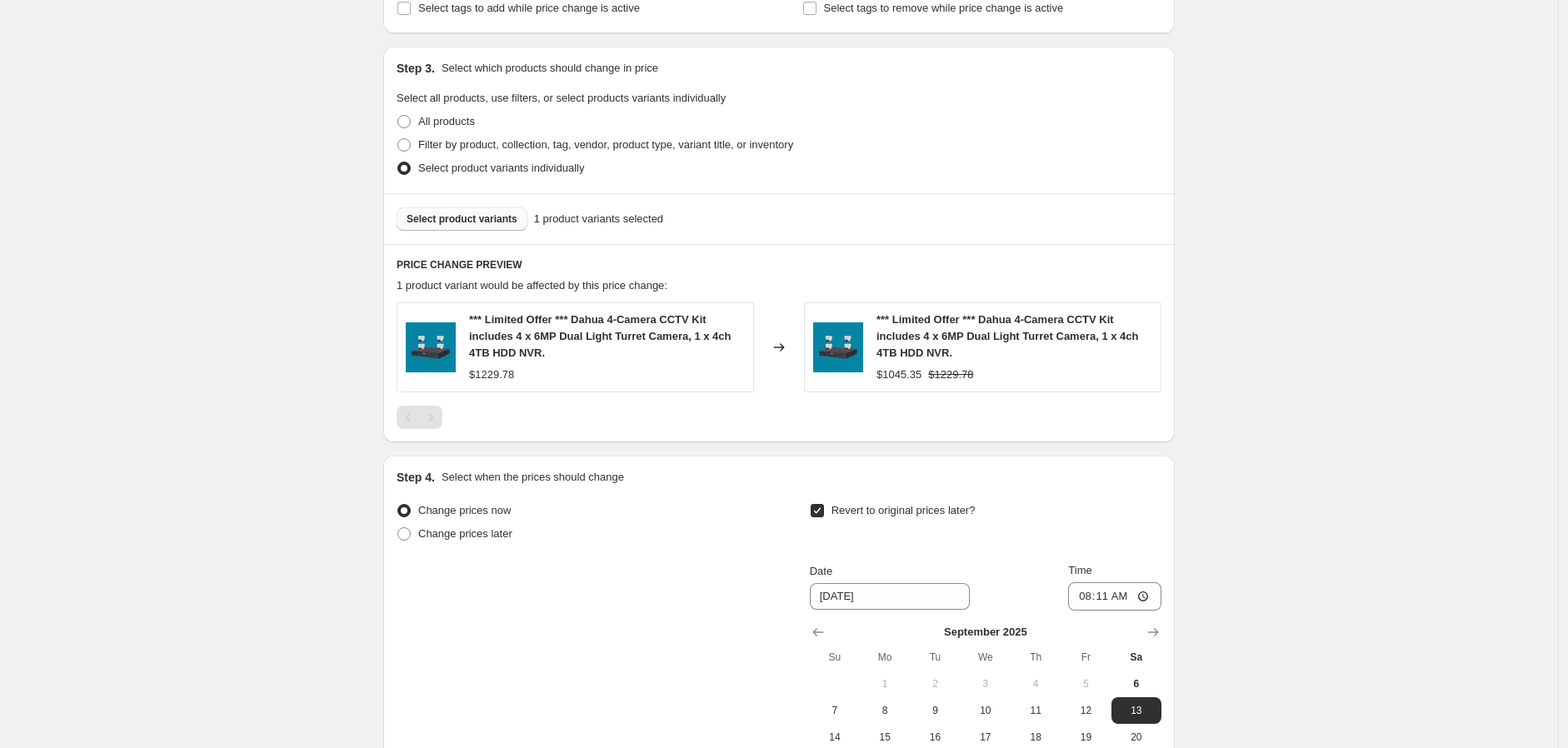
scroll to position [818, 0]
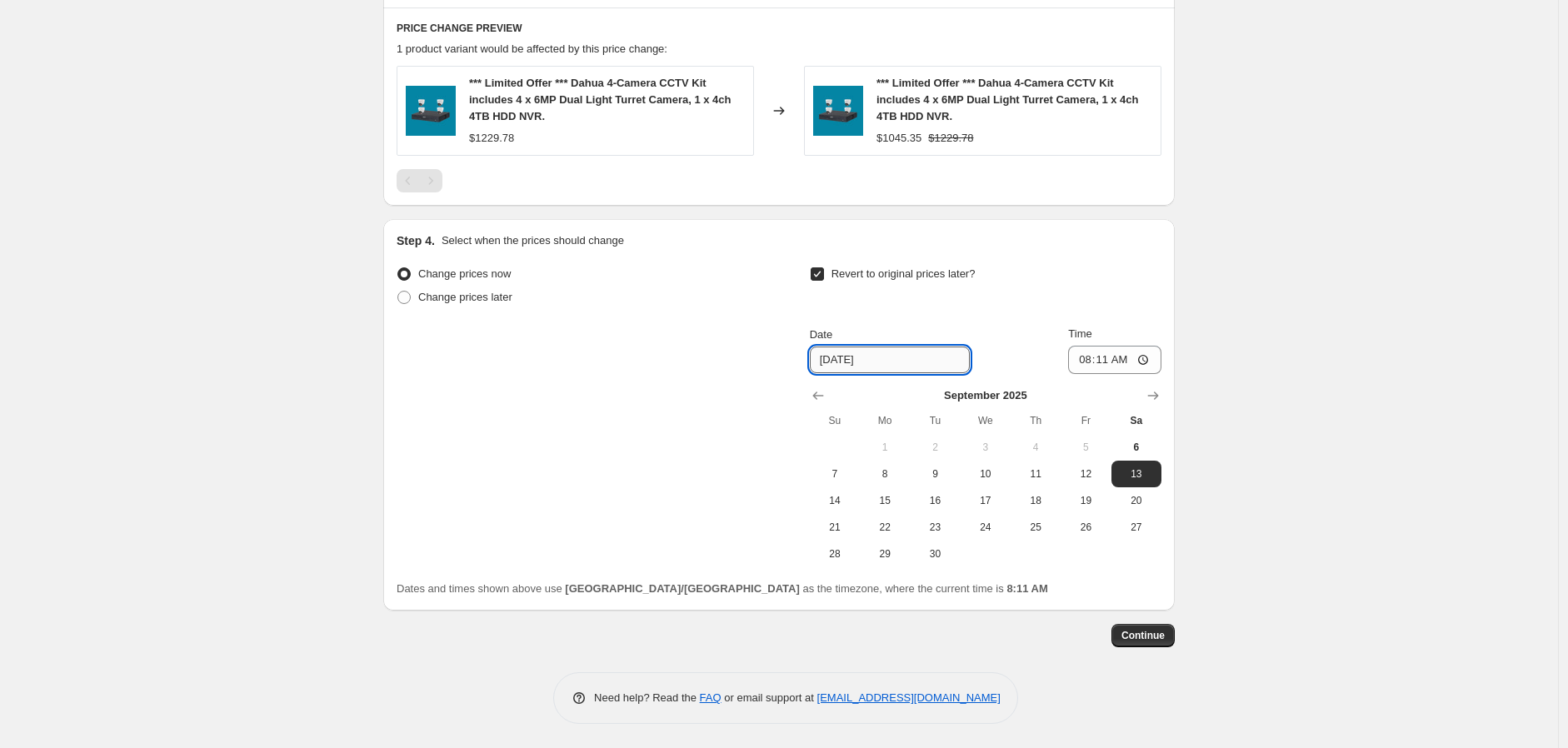
click at [954, 372] on input "[DATE]" at bounding box center [890, 360] width 160 height 27
click at [850, 463] on button "7" at bounding box center [834, 474] width 50 height 27
type input "[DATE]"
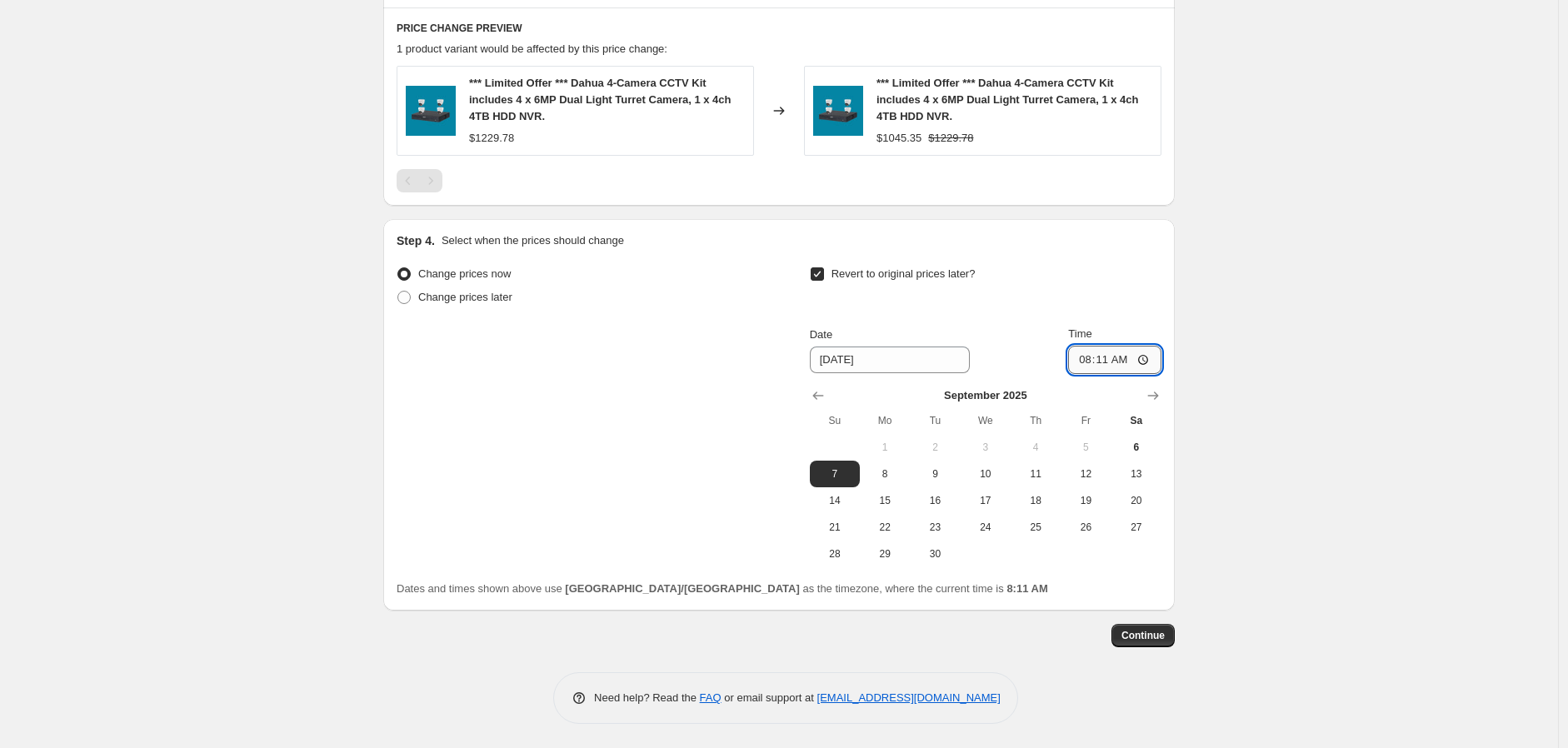
click at [1114, 360] on input "08:11" at bounding box center [1115, 360] width 93 height 29
click at [1089, 365] on input "08:11" at bounding box center [1115, 360] width 93 height 29
click at [1098, 364] on input "05:06" at bounding box center [1115, 360] width 93 height 29
click at [1148, 361] on input "05:06" at bounding box center [1115, 360] width 93 height 29
type input "17:00"
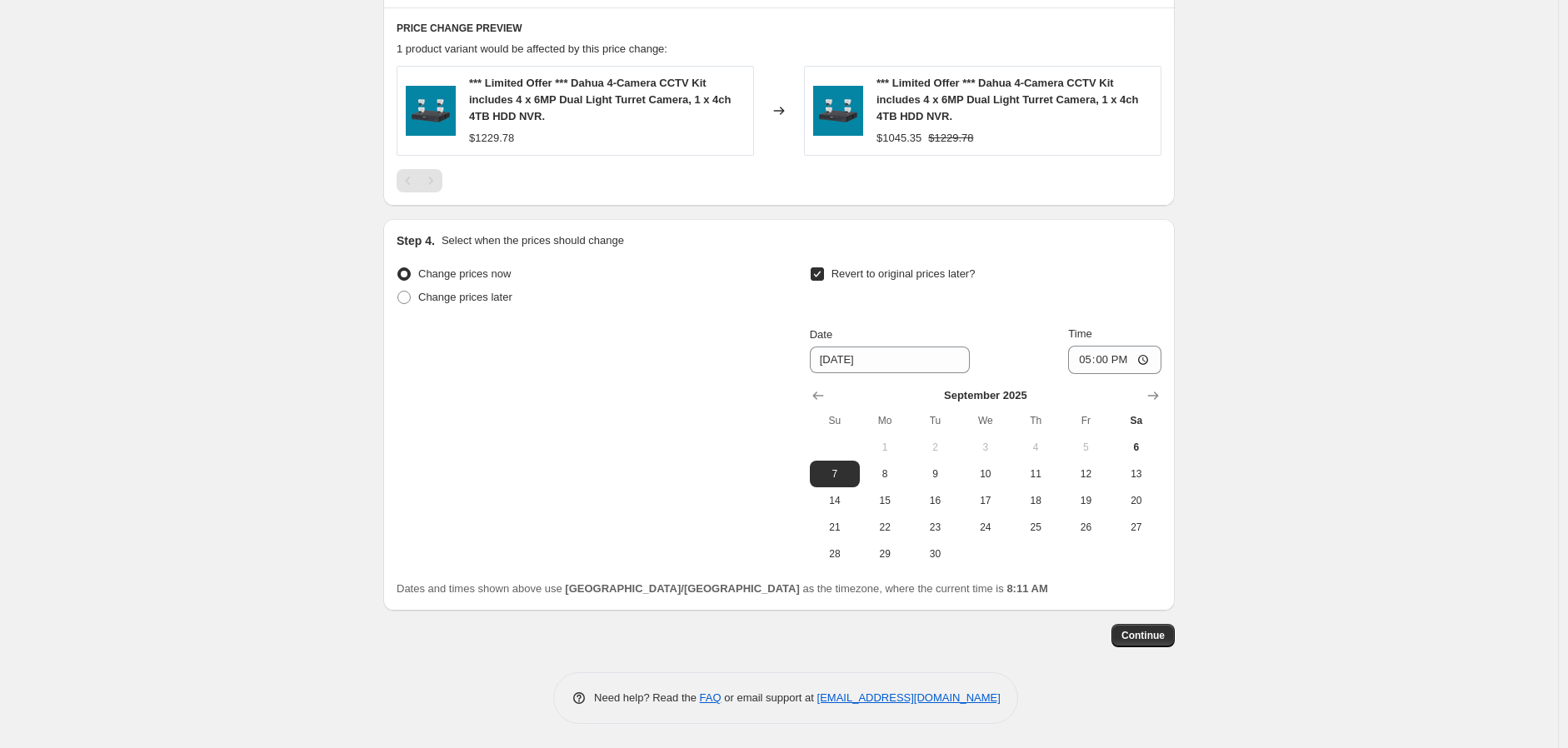
click at [1161, 633] on span "Continue" at bounding box center [1144, 636] width 44 height 13
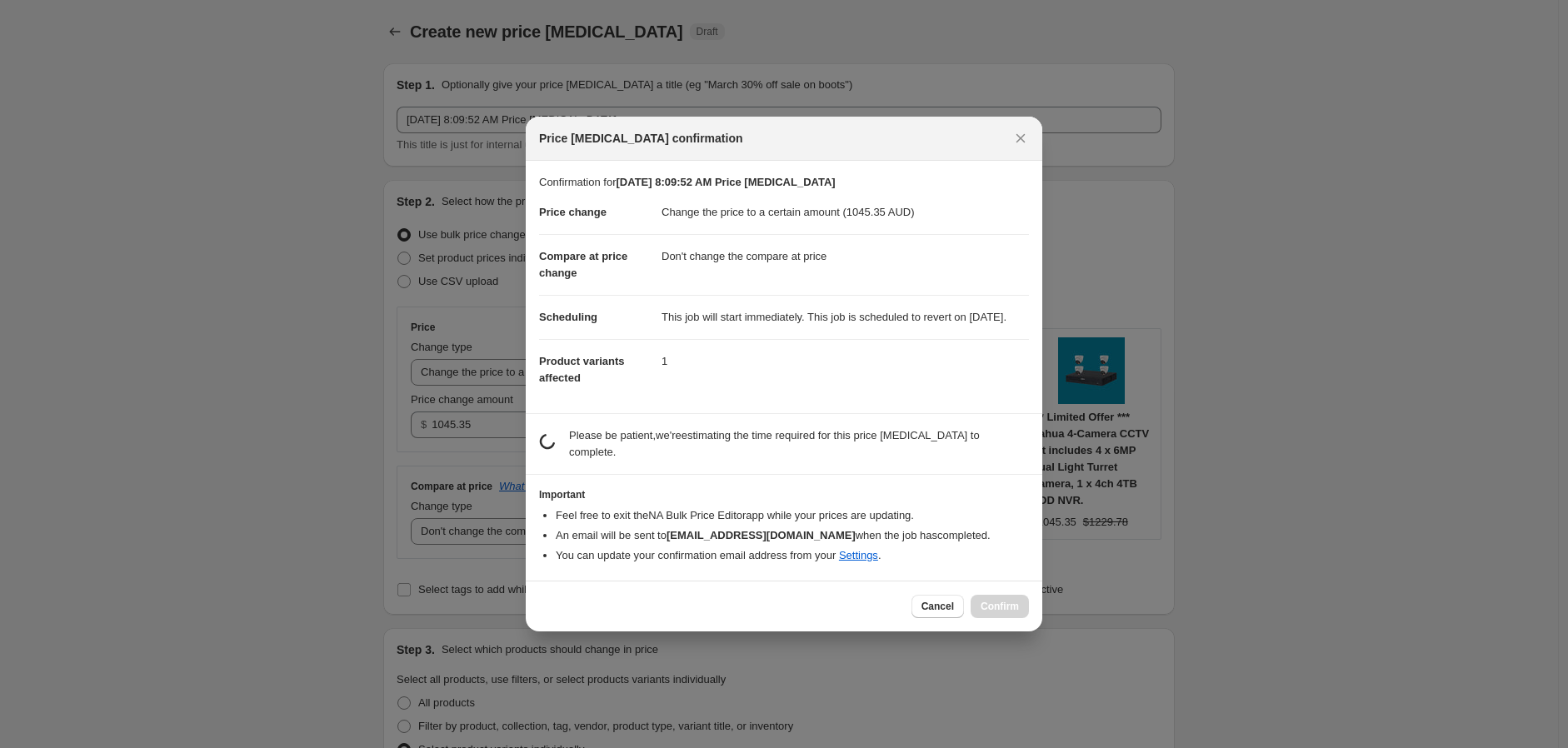
scroll to position [0, 0]
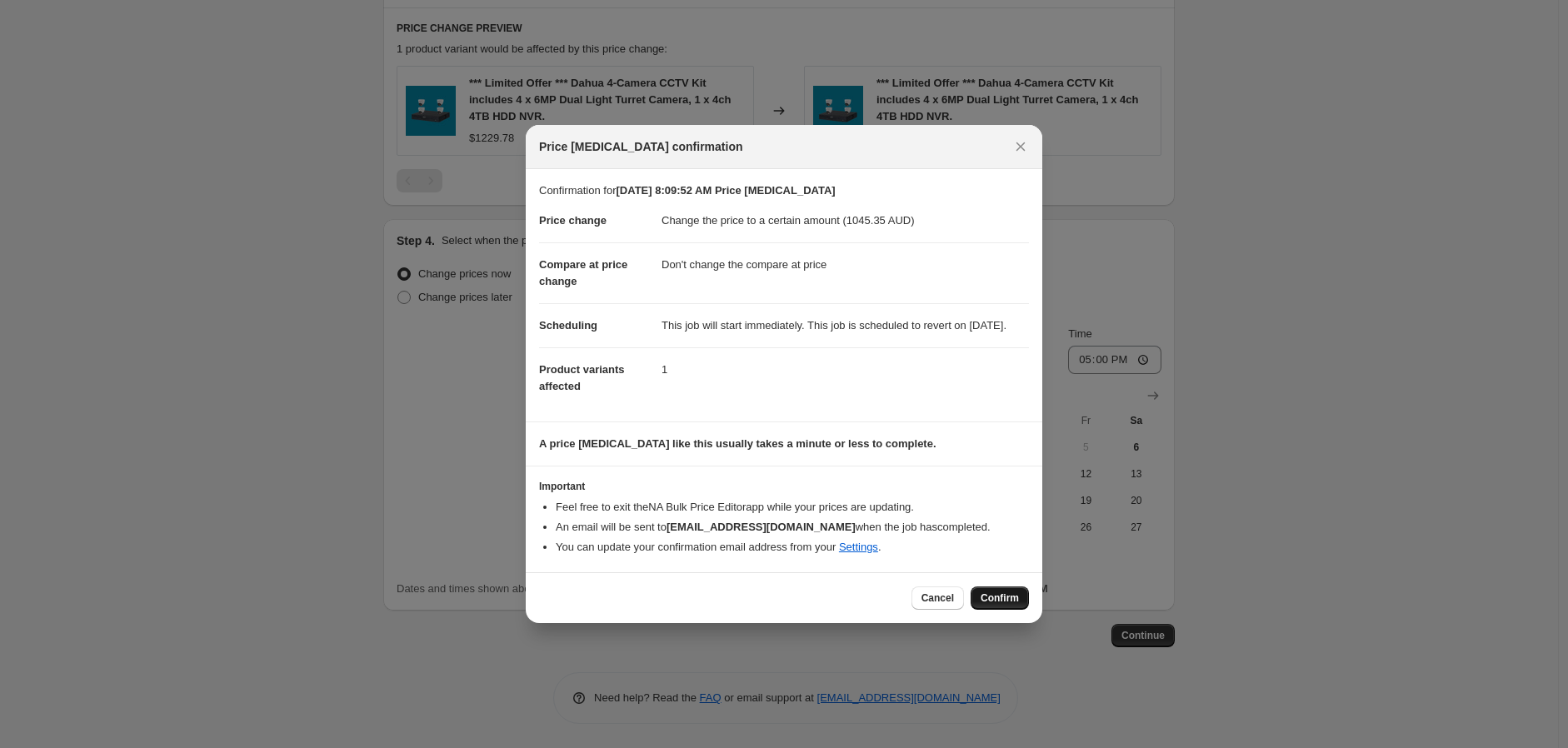
click at [1010, 601] on span "Confirm" at bounding box center [1000, 599] width 38 height 13
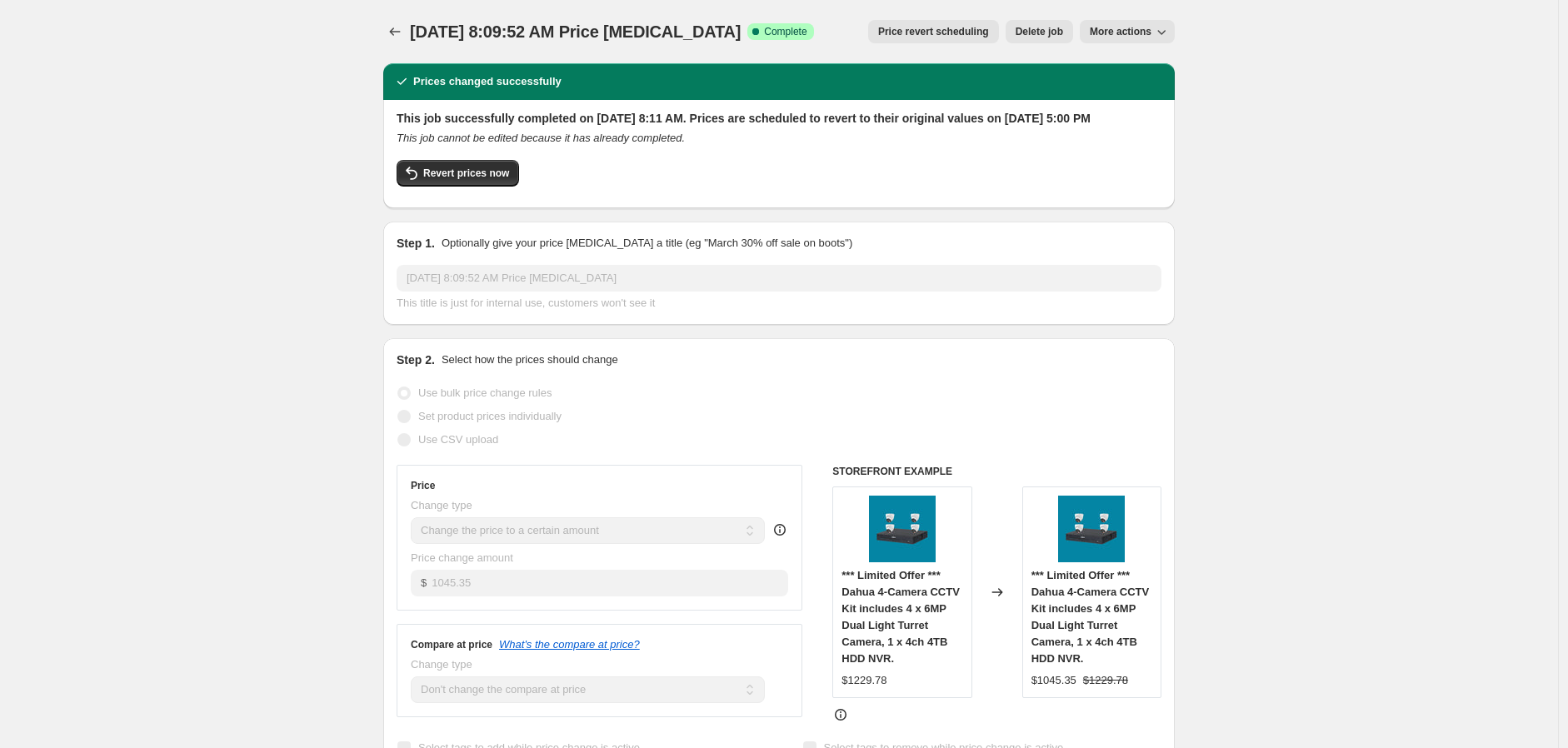
click at [1146, 27] on span "More actions" at bounding box center [1121, 31] width 62 height 13
click at [1153, 60] on span "Copy to new job" at bounding box center [1131, 65] width 77 height 12
select select "no_change"
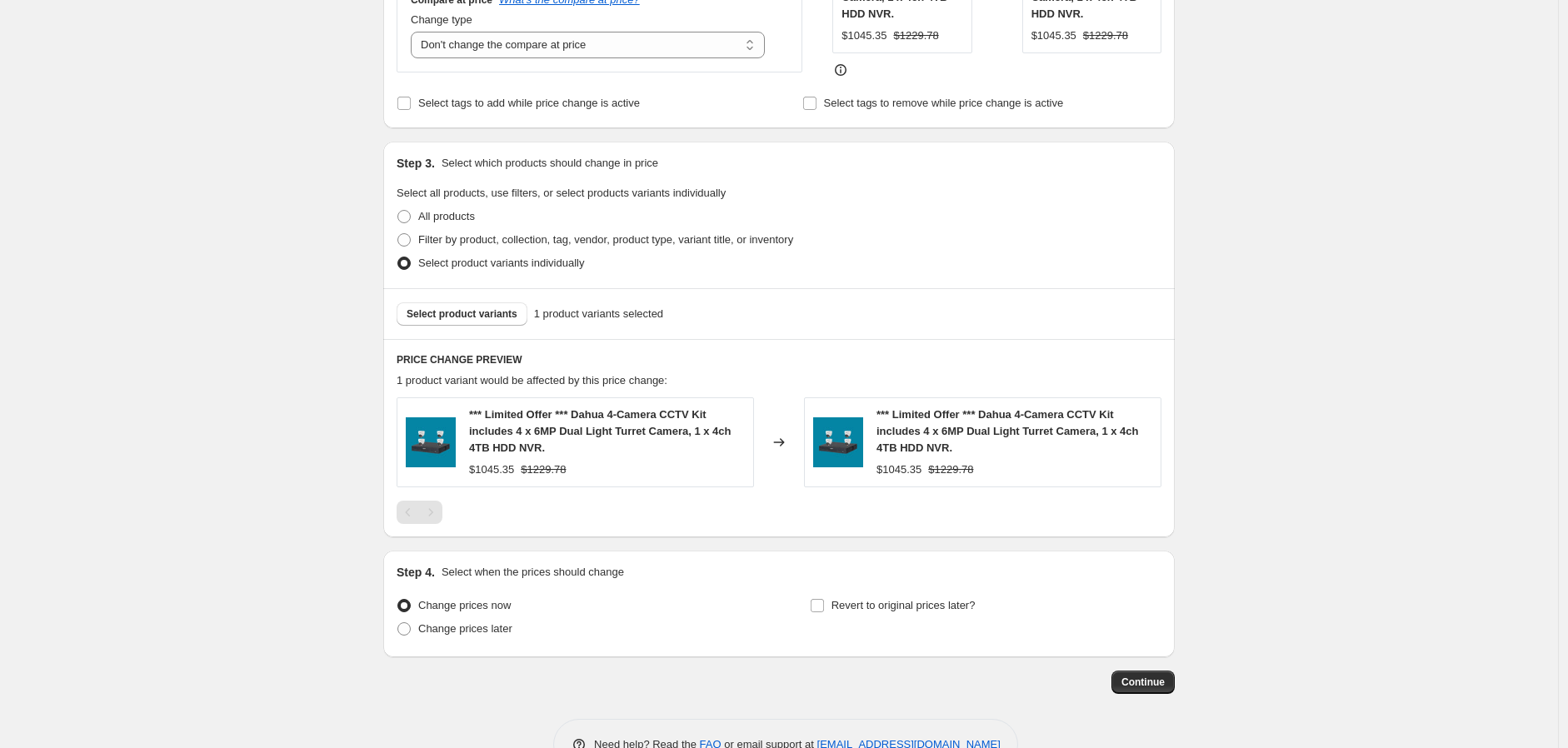
scroll to position [534, 0]
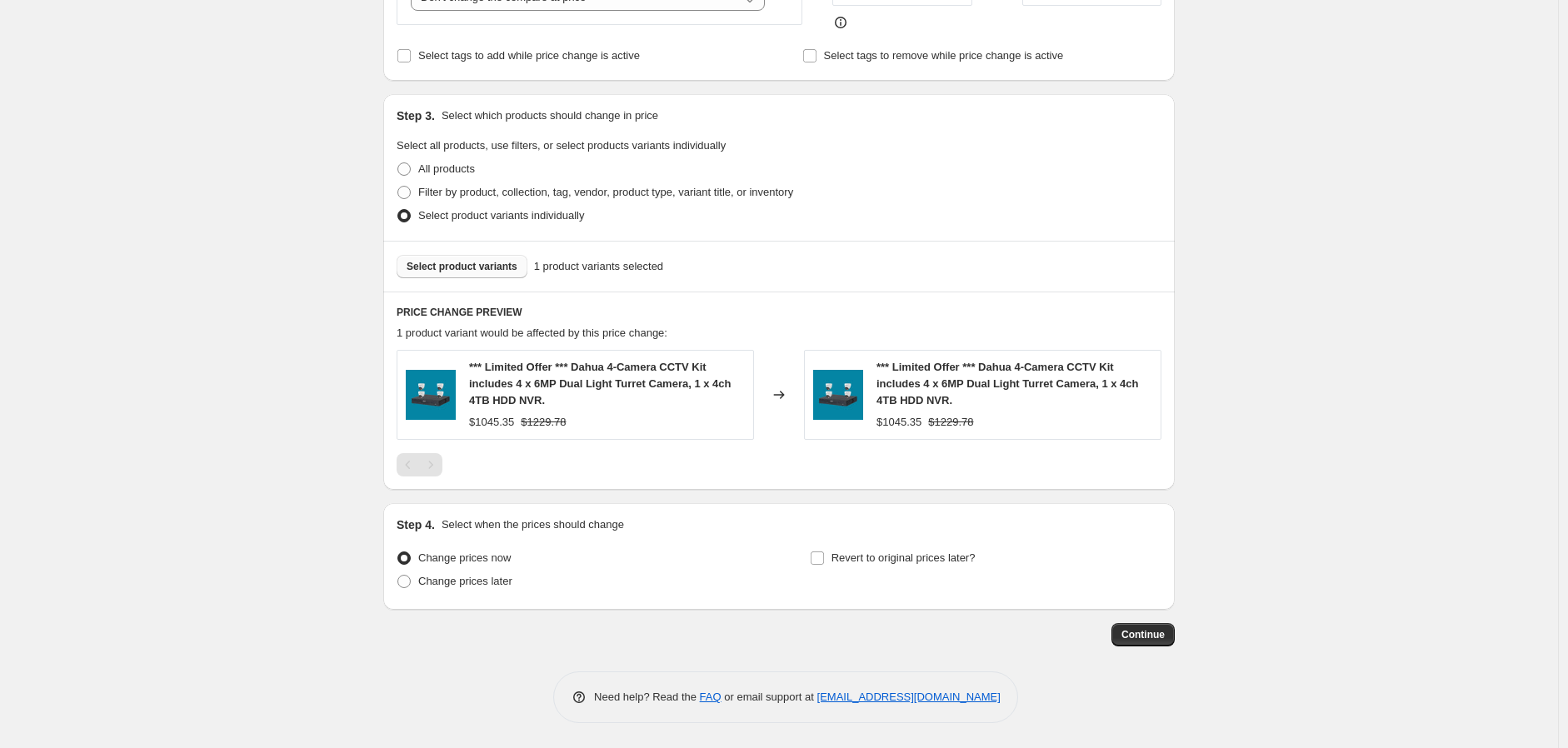
click at [495, 268] on span "Select product variants" at bounding box center [461, 266] width 110 height 13
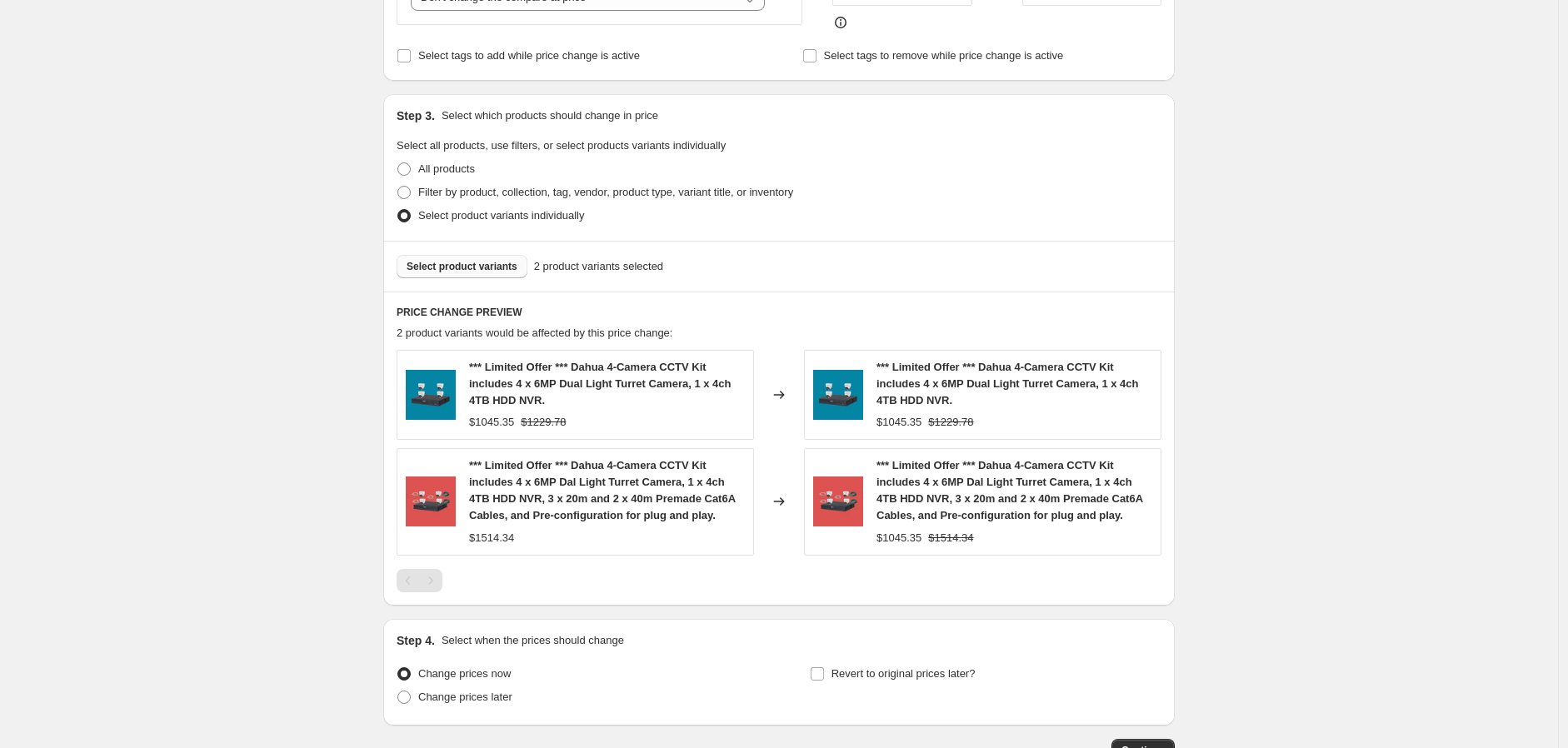
click at [577, 262] on span "2 product variants selected" at bounding box center [598, 267] width 129 height 17
click at [510, 267] on span "Select product variants" at bounding box center [461, 266] width 110 height 13
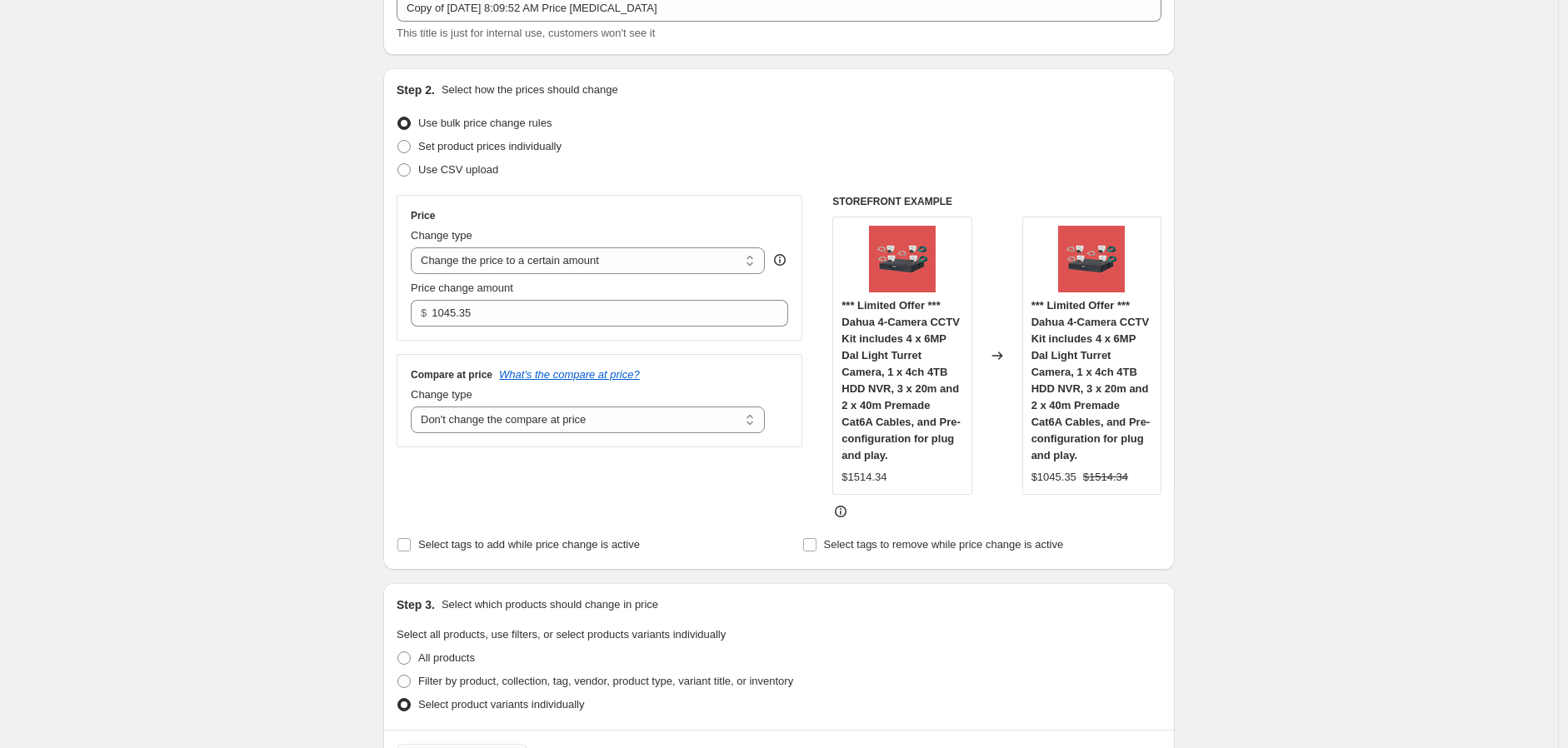
scroll to position [62, 0]
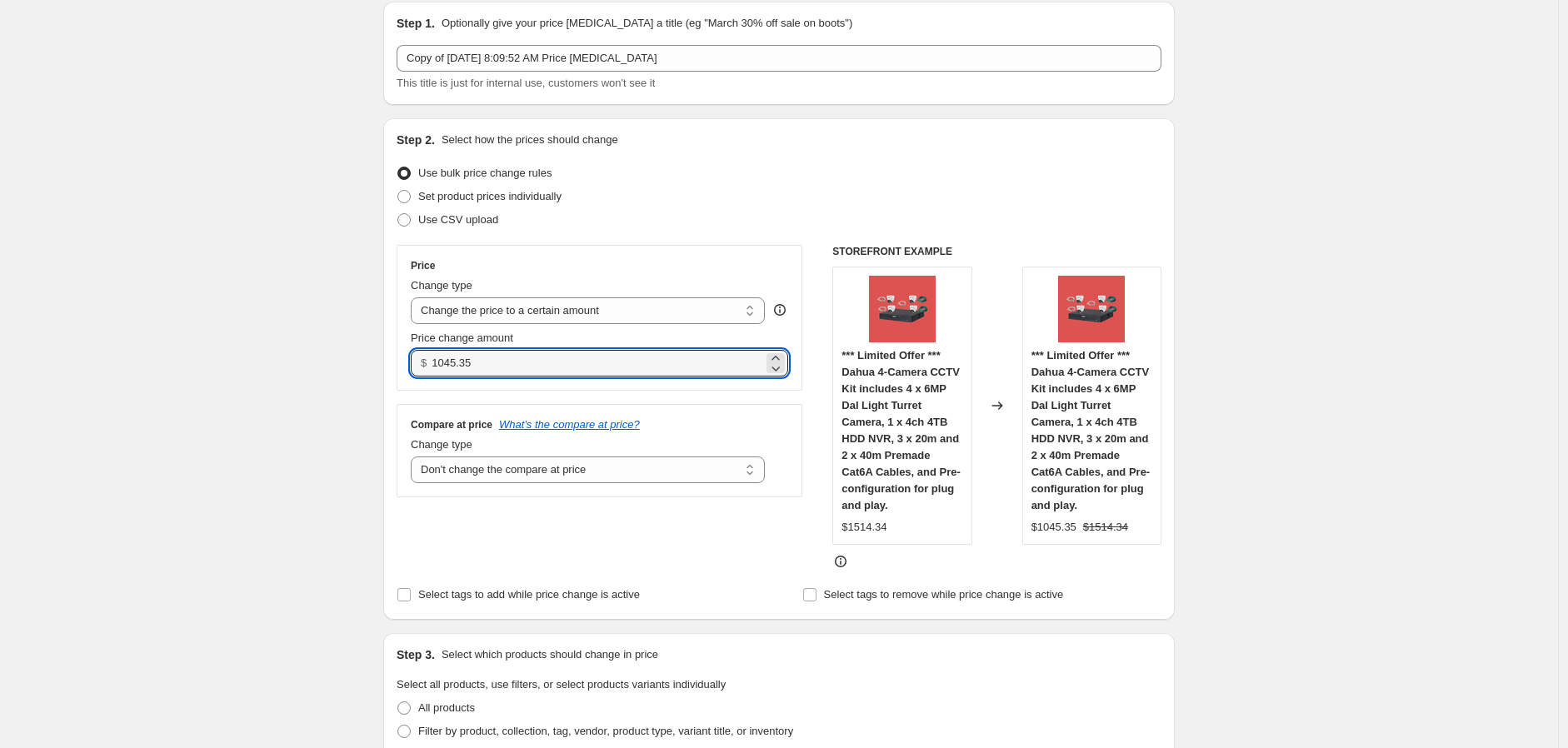
drag, startPoint x: 451, startPoint y: 364, endPoint x: 312, endPoint y: 366, distance: 139.0
click at [312, 366] on div "Create new price [MEDICAL_DATA]. This page is ready Create new price [MEDICAL_D…" at bounding box center [779, 620] width 1558 height 1366
type input "1163.27"
click at [1321, 404] on div "Create new price [MEDICAL_DATA]. This page is ready Create new price [MEDICAL_D…" at bounding box center [779, 620] width 1558 height 1366
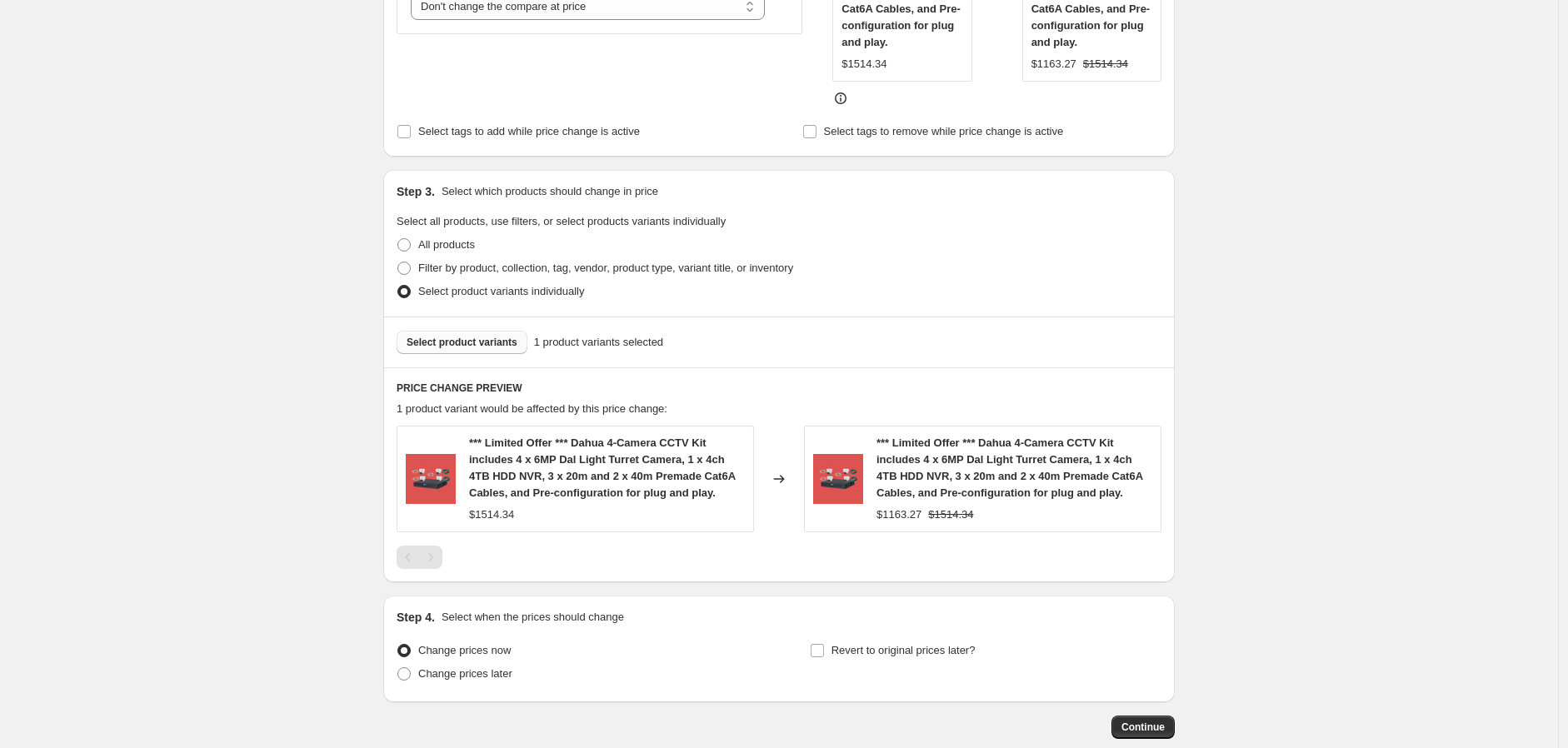
scroll to position [618, 0]
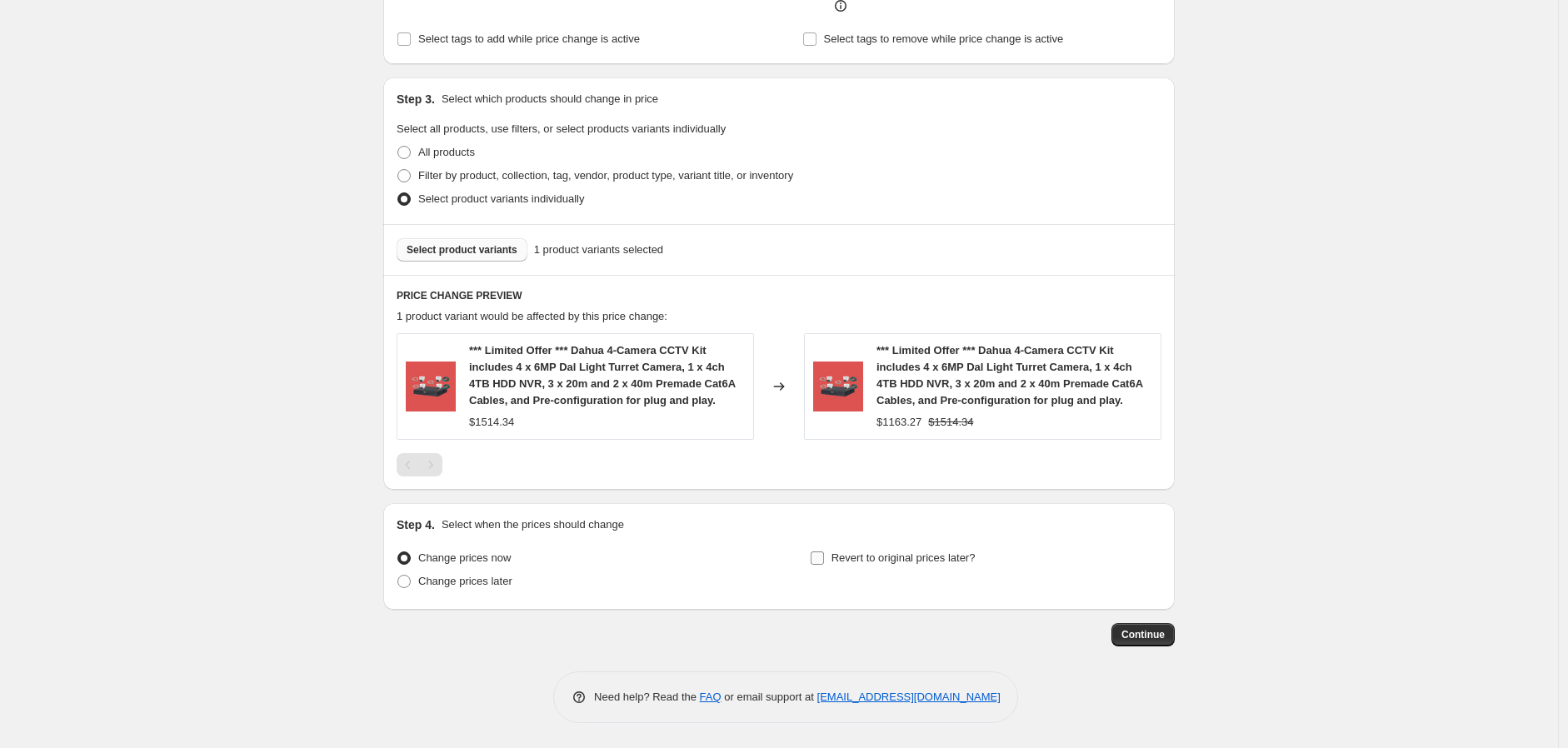
click at [906, 561] on span "Revert to original prices later?" at bounding box center [904, 558] width 145 height 12
click at [824, 561] on input "Revert to original prices later?" at bounding box center [817, 559] width 13 height 13
checkbox input "true"
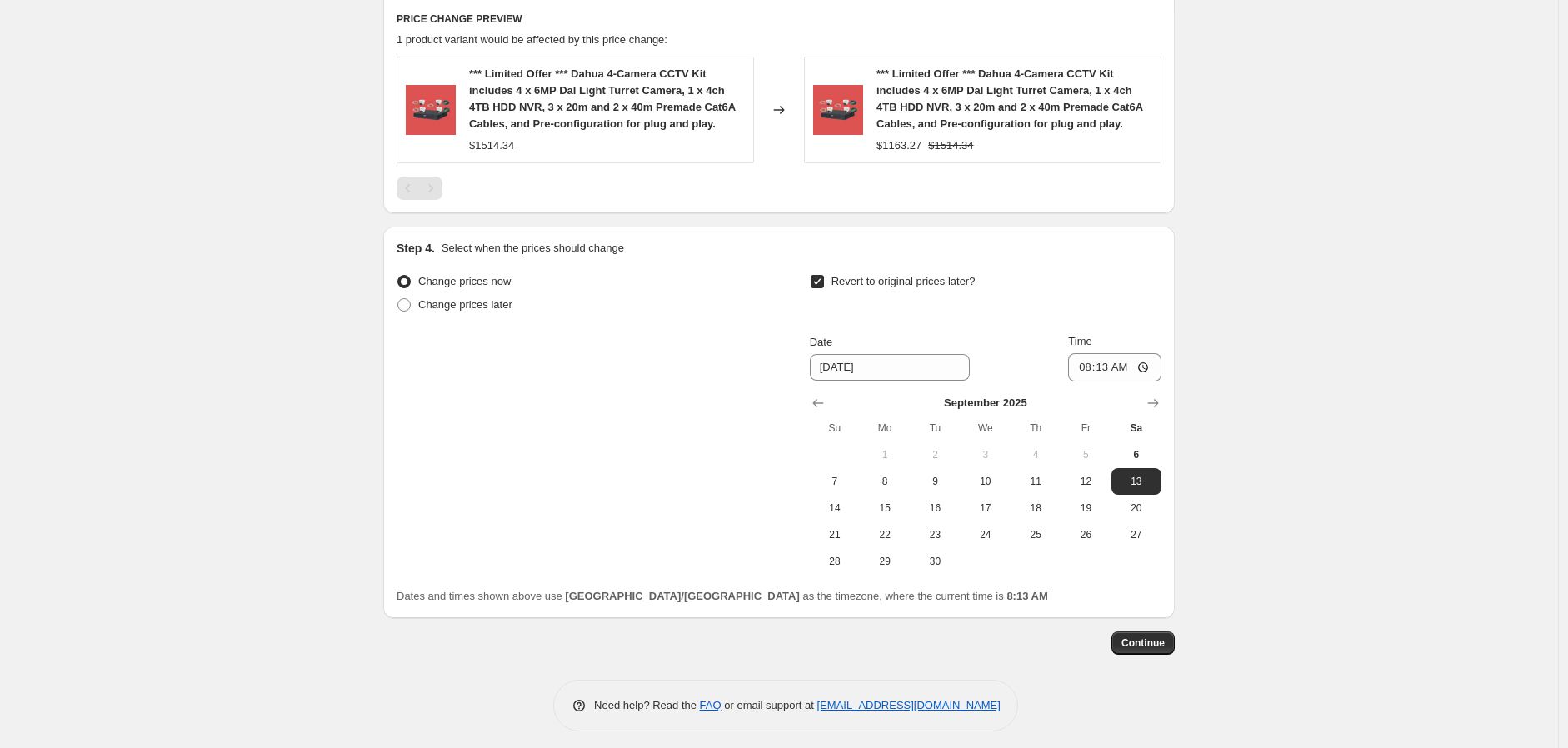
scroll to position [902, 0]
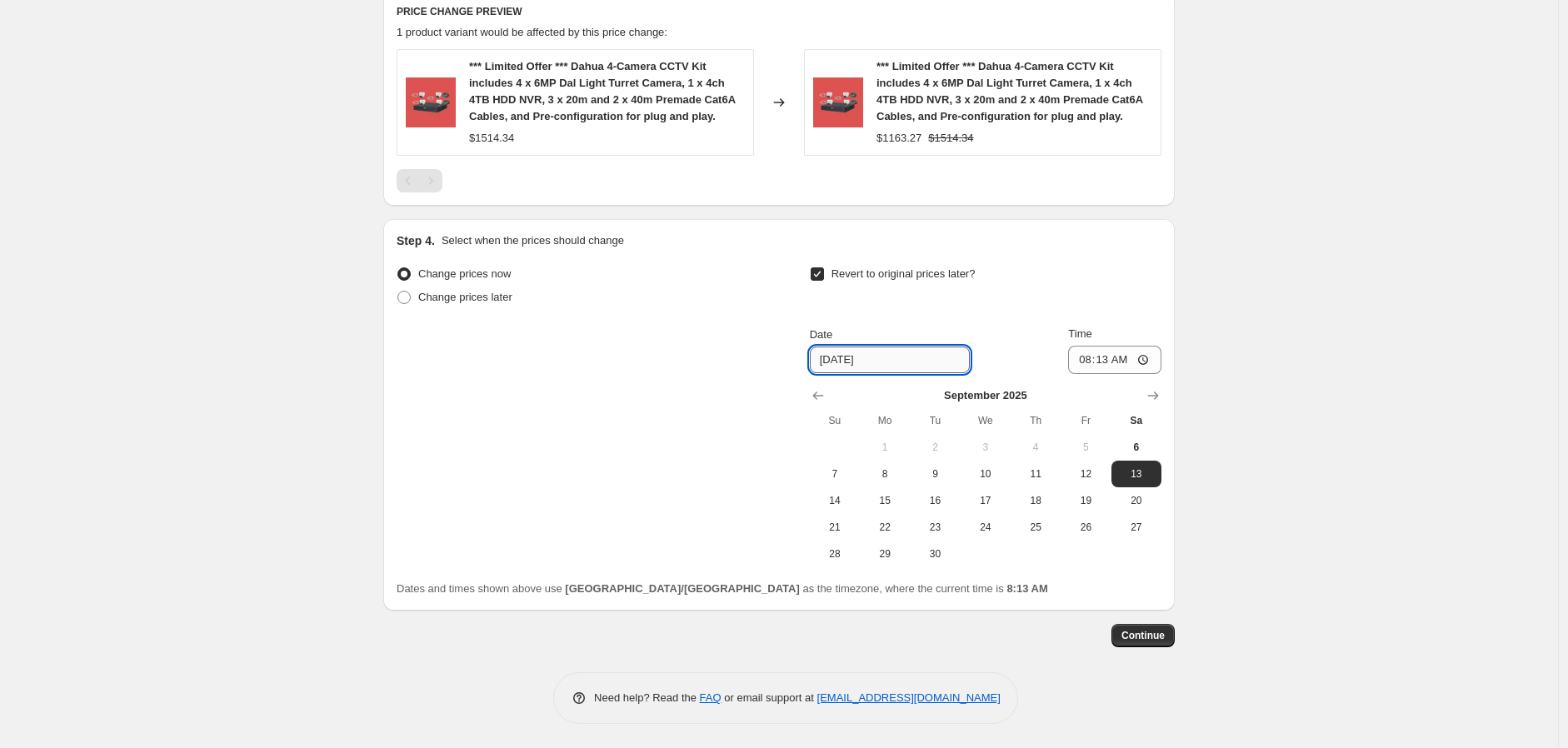
click at [911, 353] on input "[DATE]" at bounding box center [890, 360] width 160 height 27
click at [848, 363] on input "[DATE]" at bounding box center [890, 360] width 160 height 27
click at [904, 359] on input "[DATE]" at bounding box center [890, 360] width 160 height 27
click at [849, 479] on span "7" at bounding box center [834, 474] width 37 height 13
type input "[DATE]"
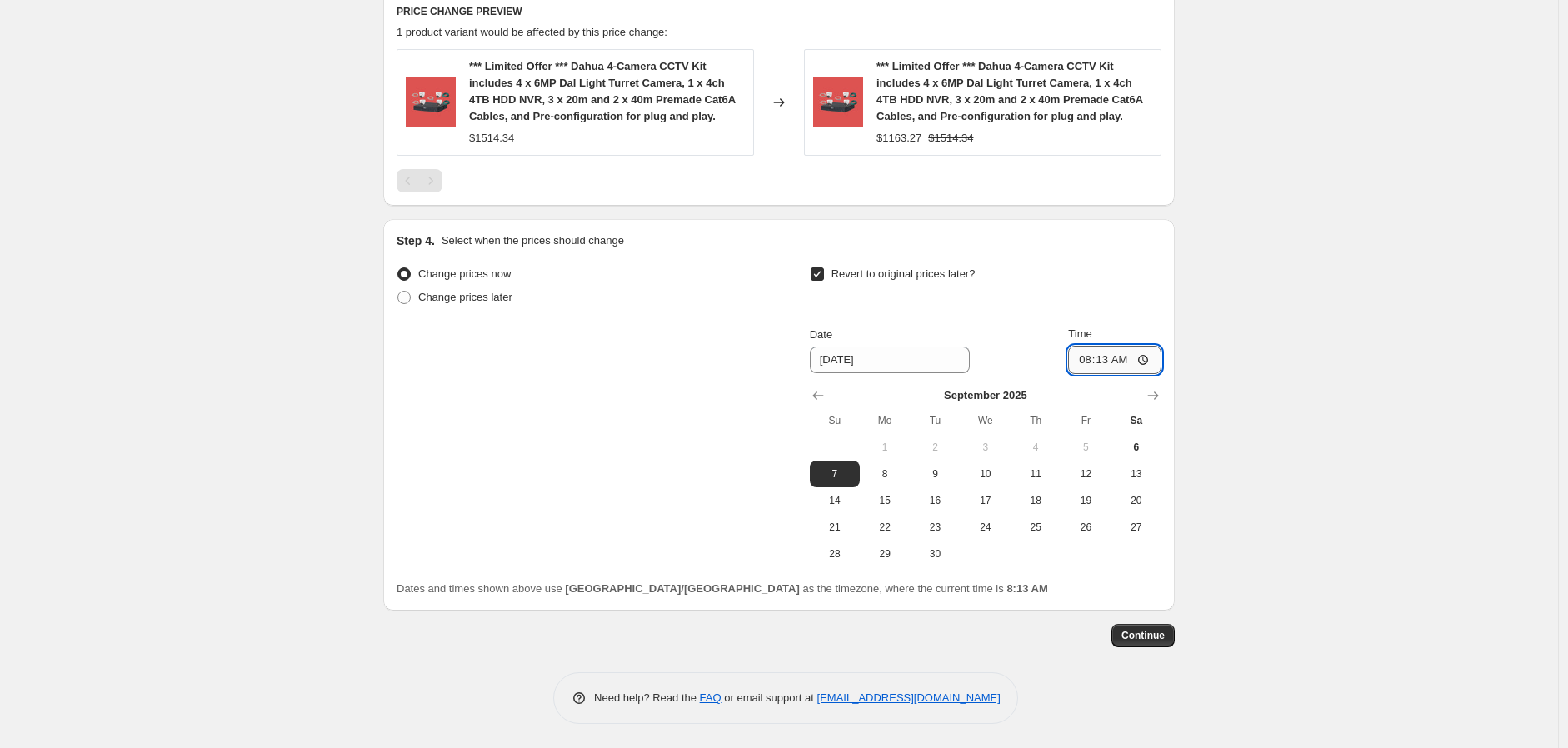
click at [1148, 359] on input "08:13" at bounding box center [1115, 360] width 93 height 29
click at [1121, 362] on input "04:13" at bounding box center [1115, 360] width 93 height 29
click at [1152, 360] on input "04:13" at bounding box center [1115, 360] width 93 height 29
type input "17:00"
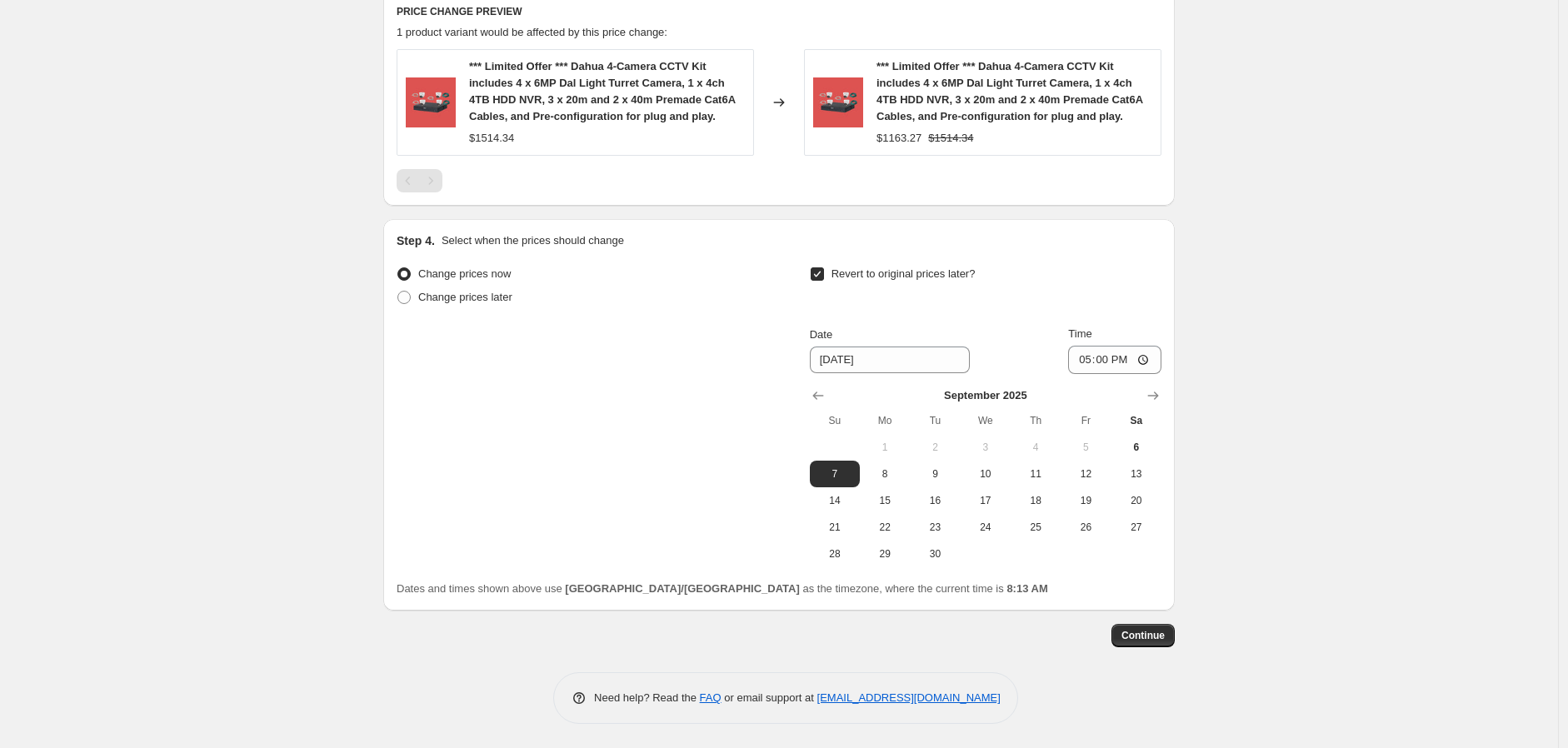
click at [1151, 638] on span "Continue" at bounding box center [1144, 636] width 44 height 13
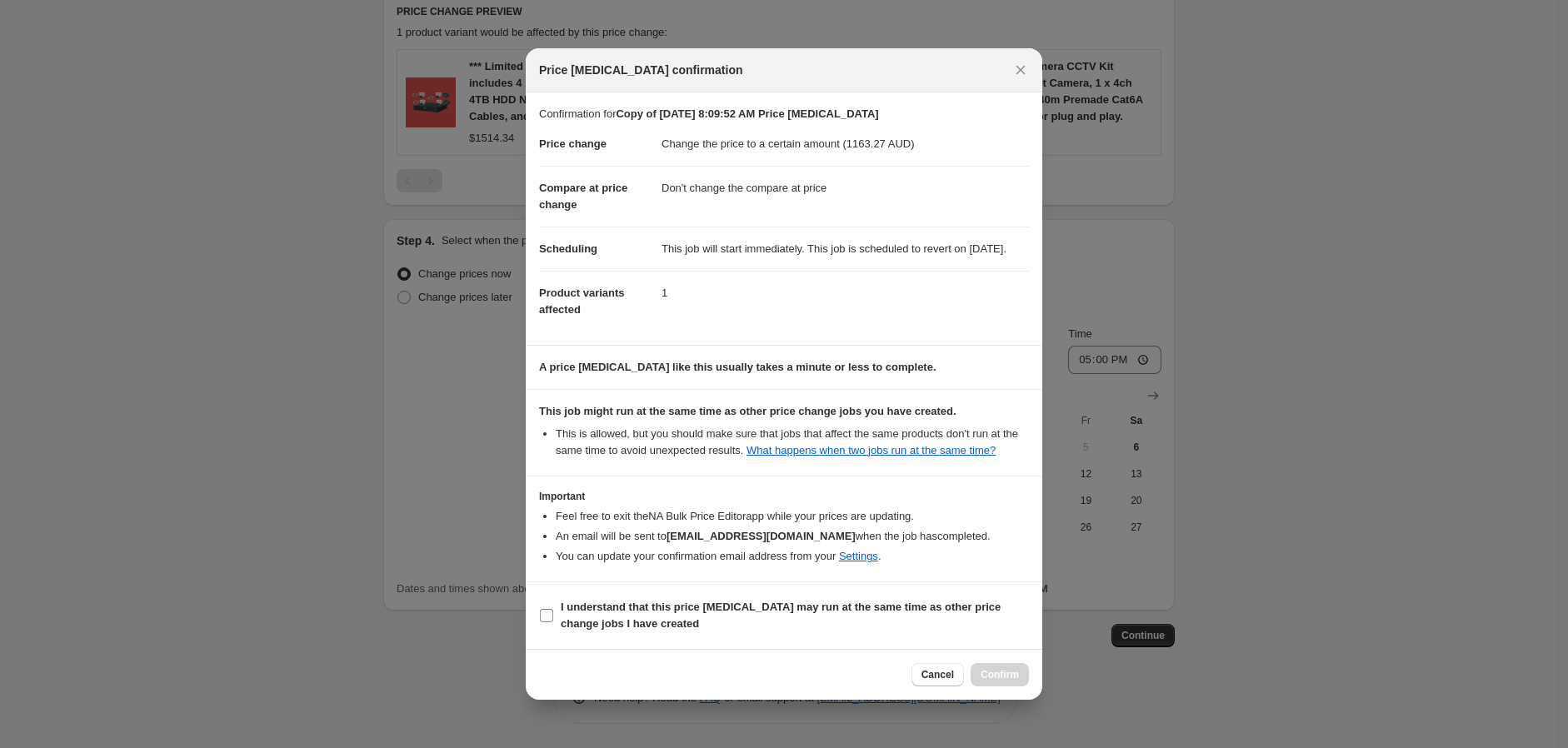
click at [550, 622] on input "I understand that this price [MEDICAL_DATA] may run at the same time as other p…" at bounding box center [547, 616] width 13 height 13
checkbox input "true"
drag, startPoint x: 996, startPoint y: 685, endPoint x: 1084, endPoint y: 671, distance: 89.1
click at [996, 681] on span "Confirm" at bounding box center [1000, 675] width 38 height 13
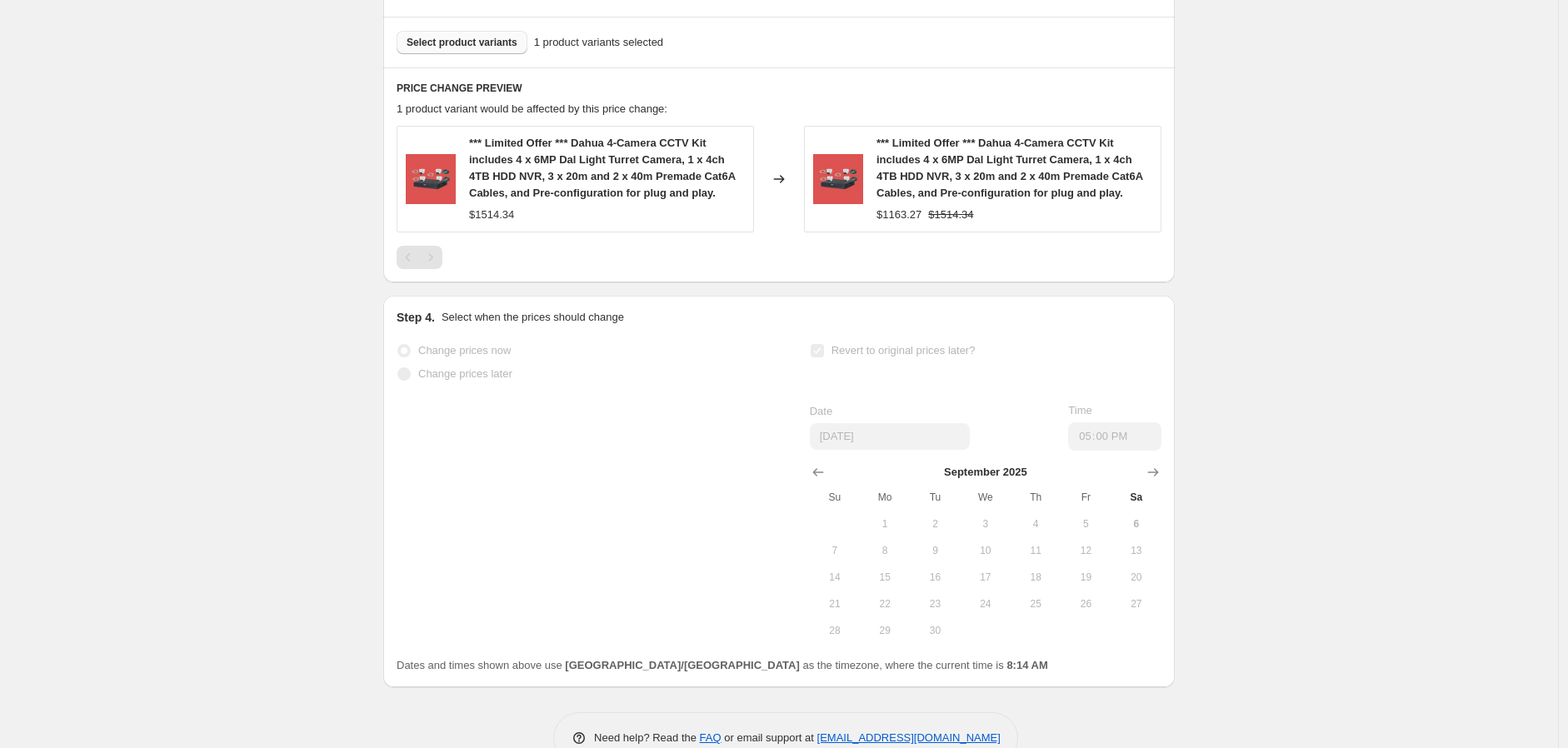
select select "no_change"
